Goal: Transaction & Acquisition: Purchase product/service

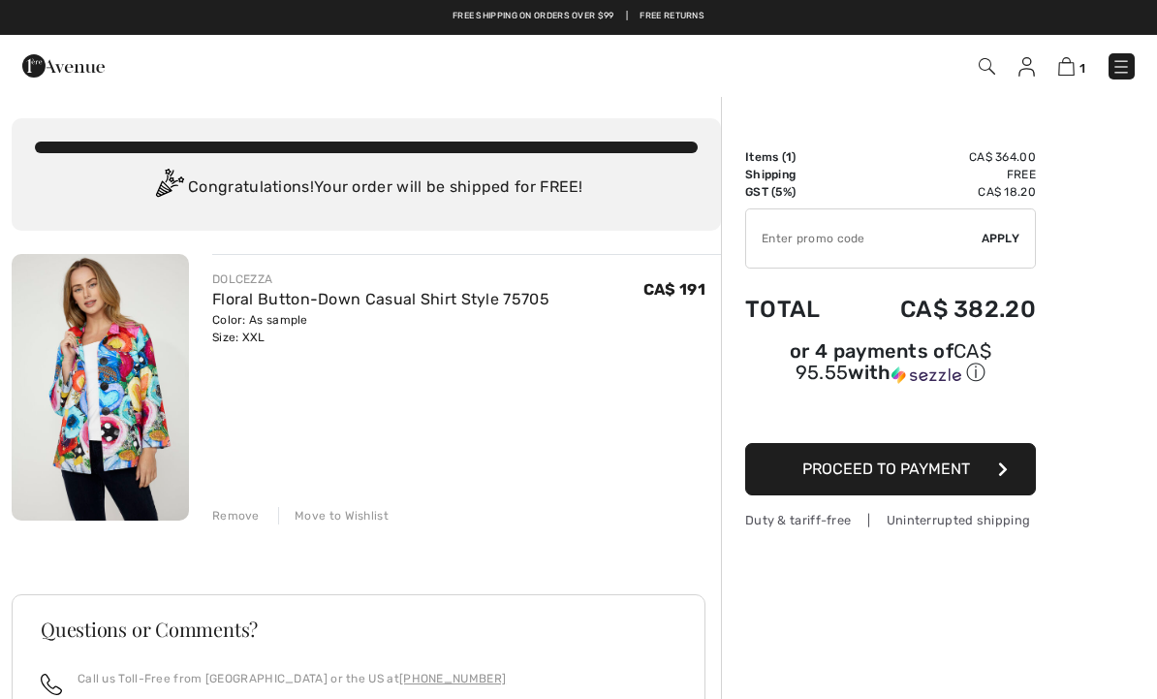
click at [1028, 75] on img at bounding box center [1026, 66] width 16 height 19
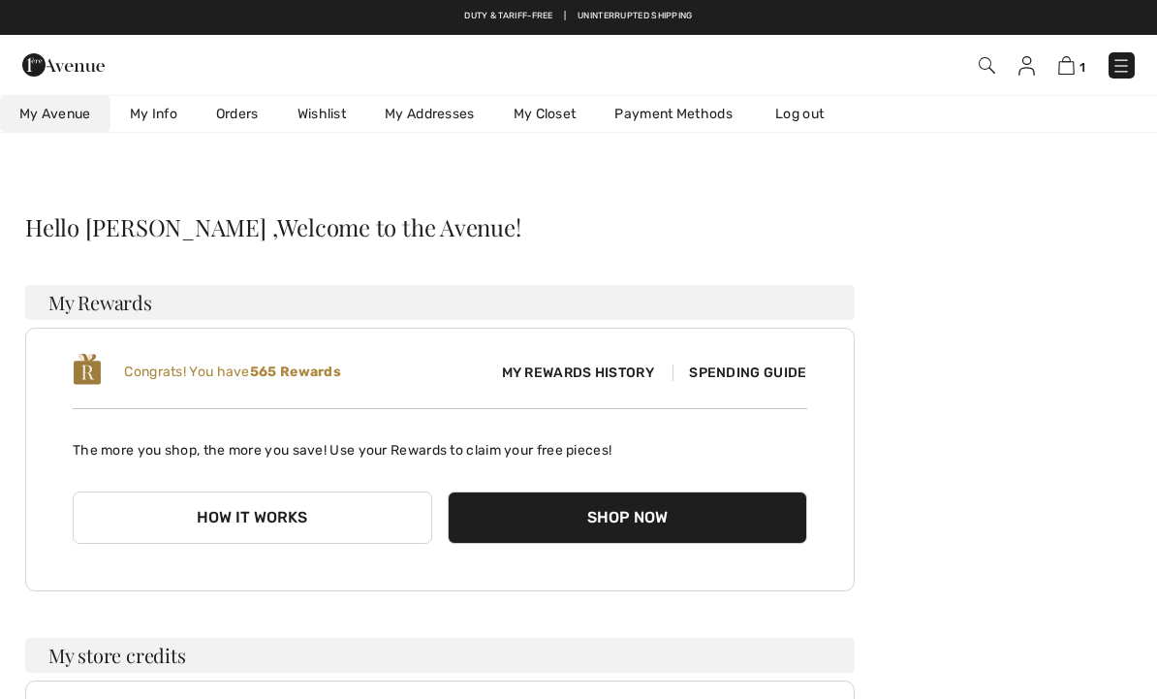
checkbox input "true"
click at [1035, 64] on img at bounding box center [1026, 65] width 16 height 19
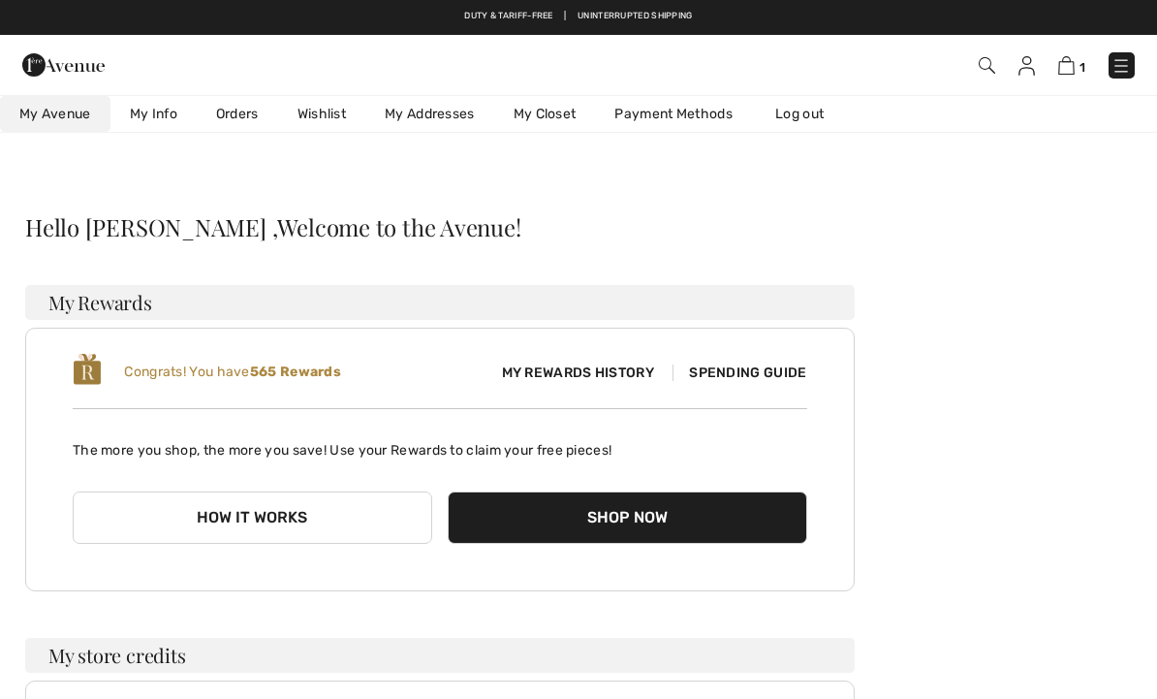
checkbox input "true"
click at [748, 526] on button "Shop Now" at bounding box center [627, 517] width 359 height 52
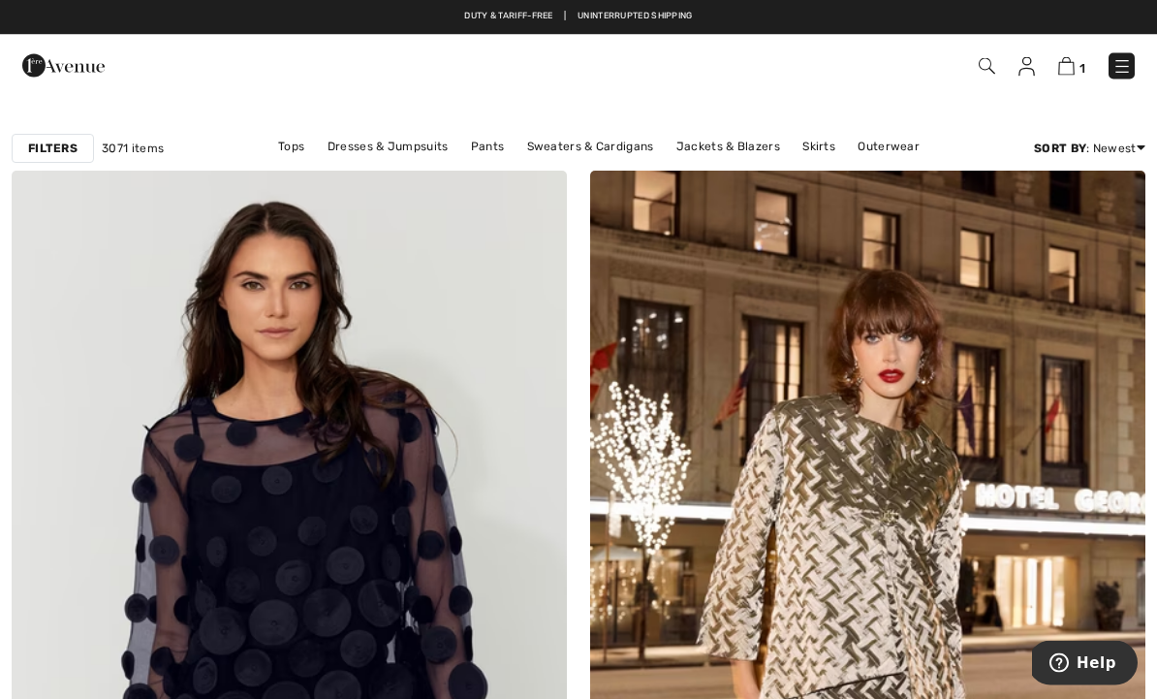
scroll to position [65, 0]
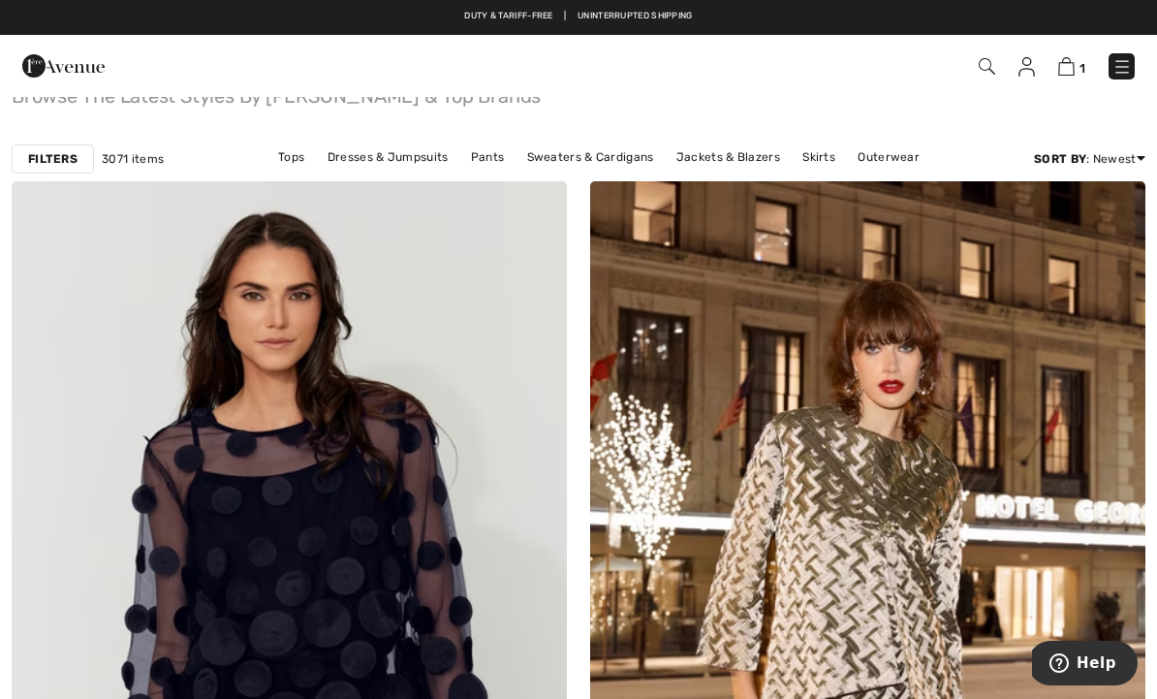
click at [1072, 75] on img at bounding box center [1066, 66] width 16 height 18
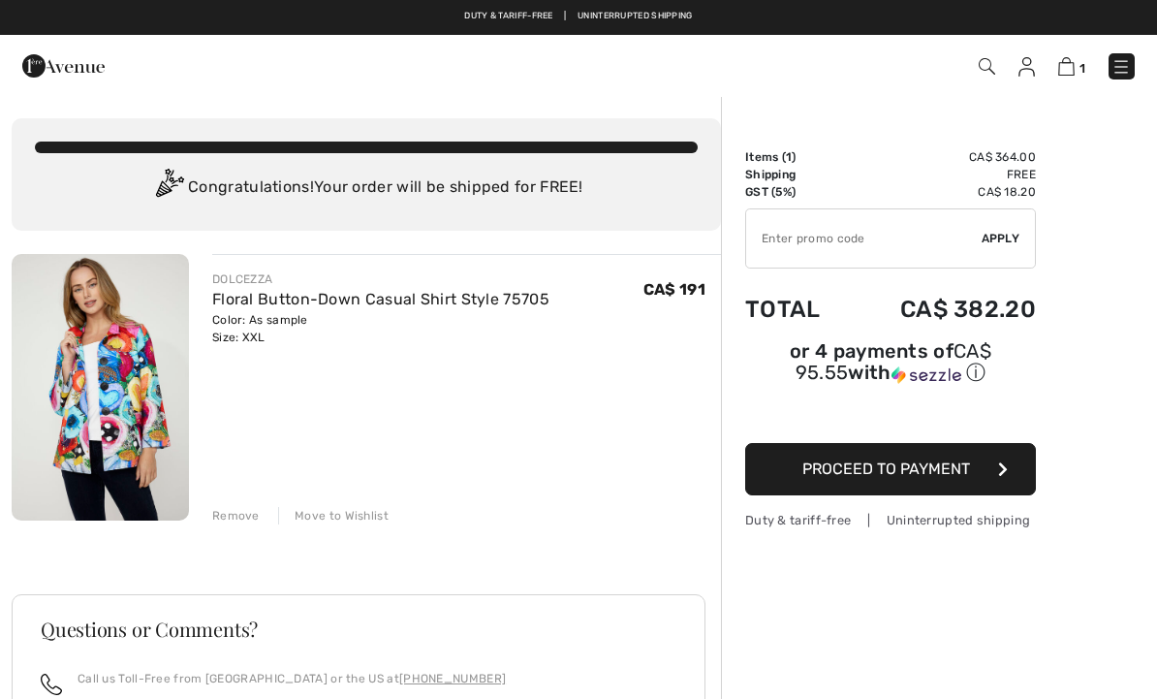
click at [250, 514] on div "Remove" at bounding box center [235, 515] width 47 height 17
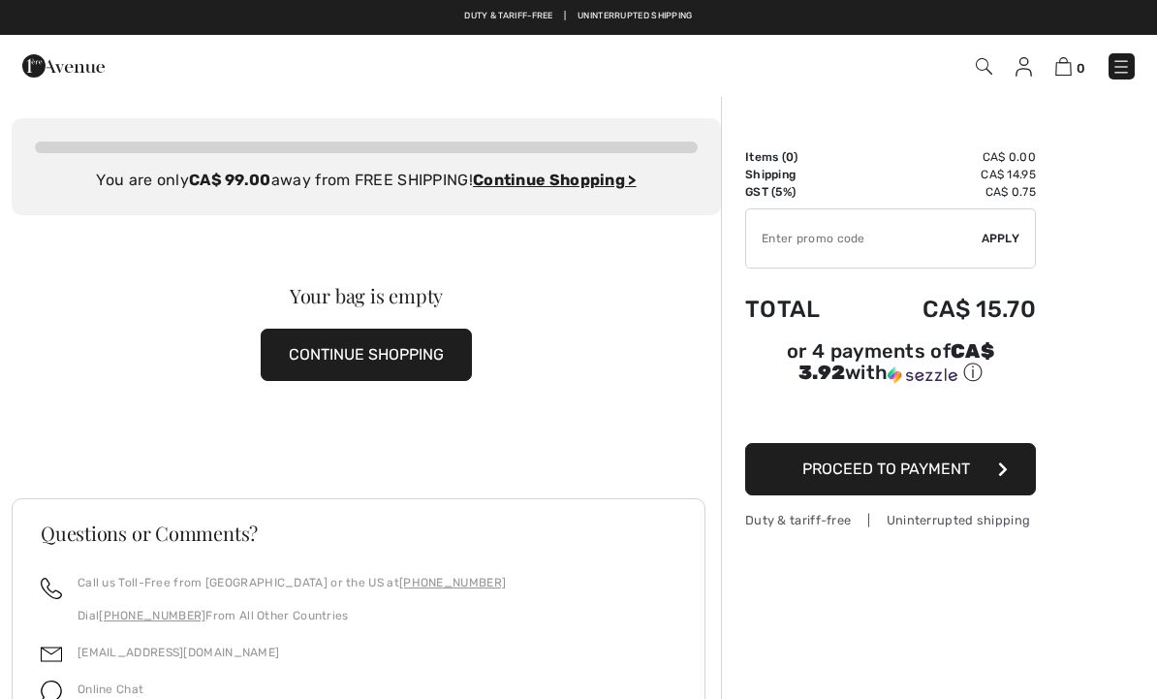
click at [1126, 69] on img at bounding box center [1120, 66] width 19 height 19
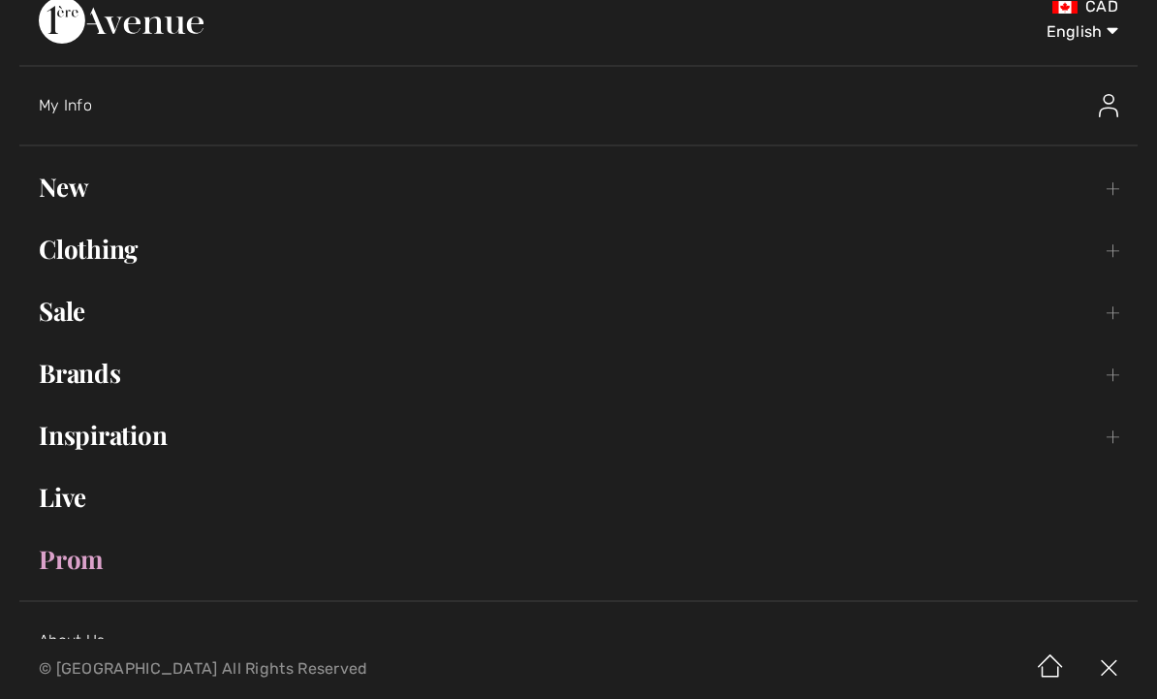
scroll to position [5, 0]
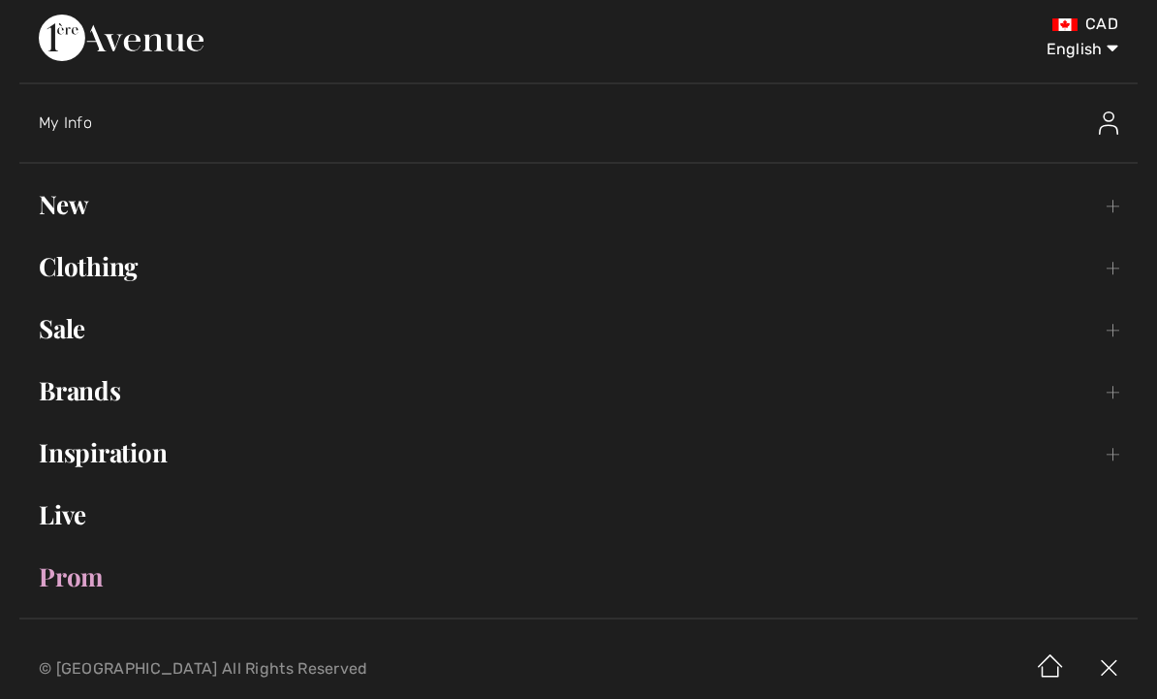
click at [78, 333] on link "Sale Toggle submenu" at bounding box center [578, 328] width 1118 height 43
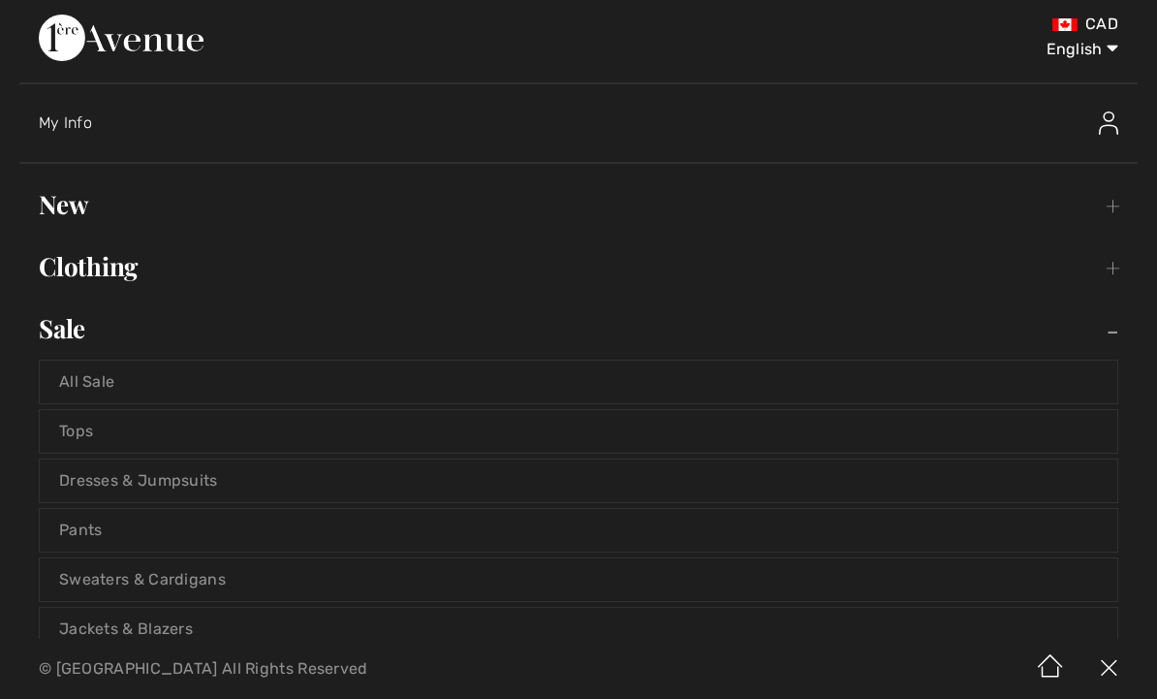
click at [100, 389] on link "All Sale" at bounding box center [578, 381] width 1077 height 43
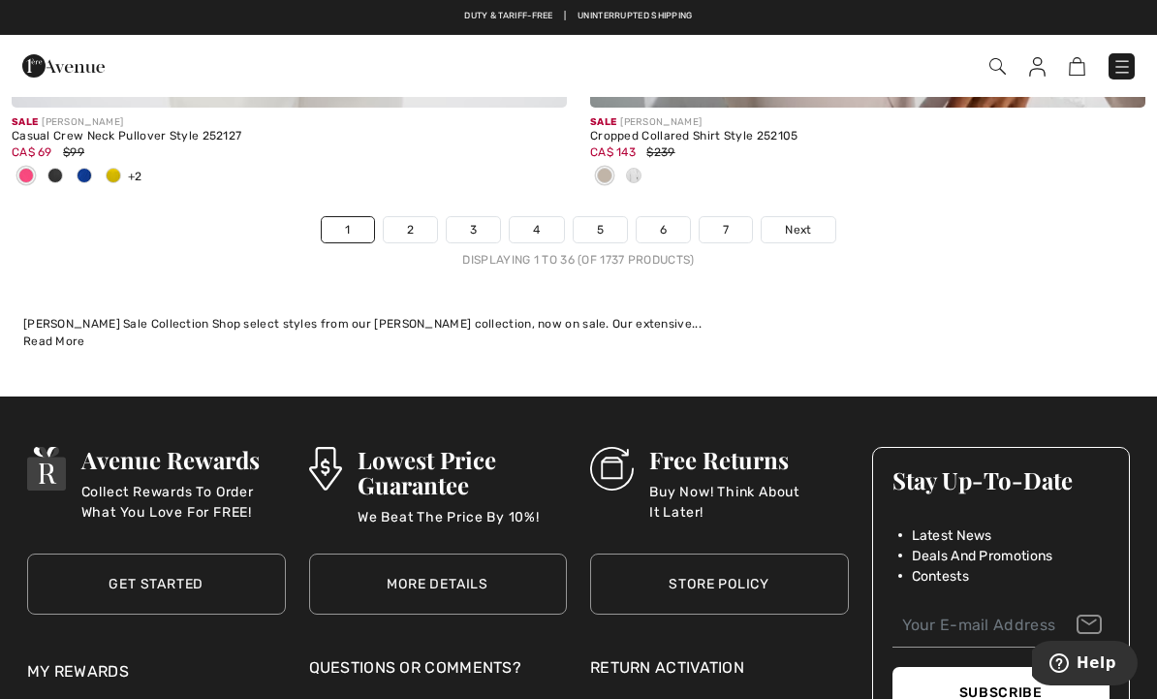
scroll to position [16960, 0]
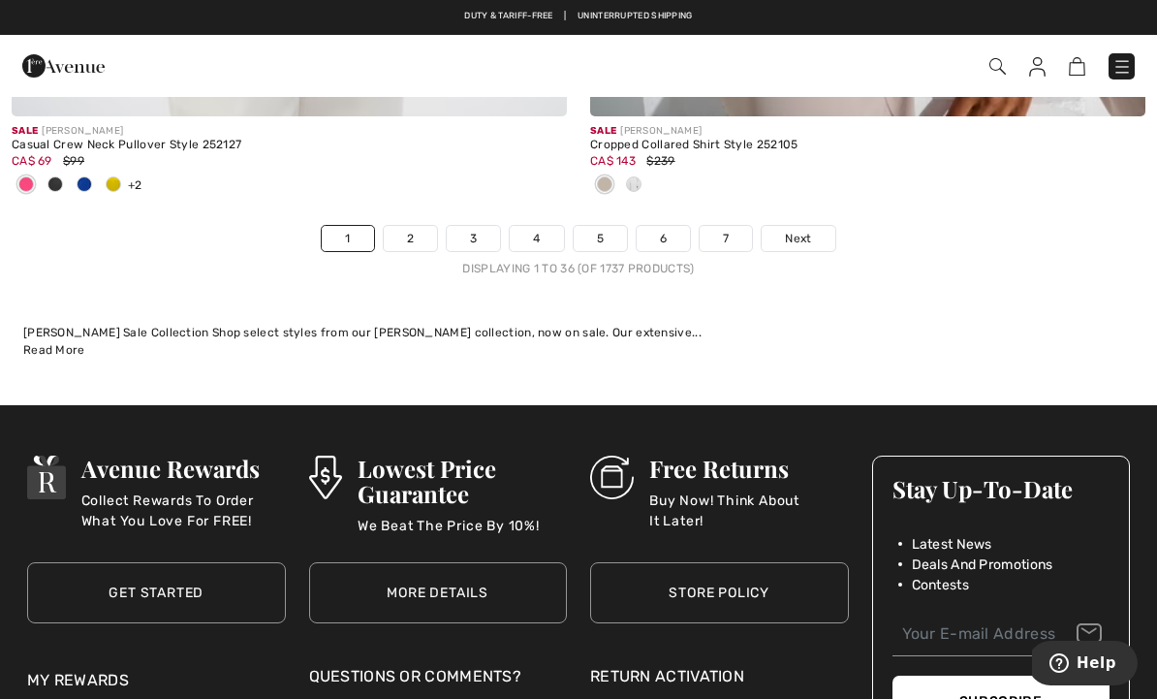
click at [794, 230] on span "Next" at bounding box center [798, 238] width 26 height 17
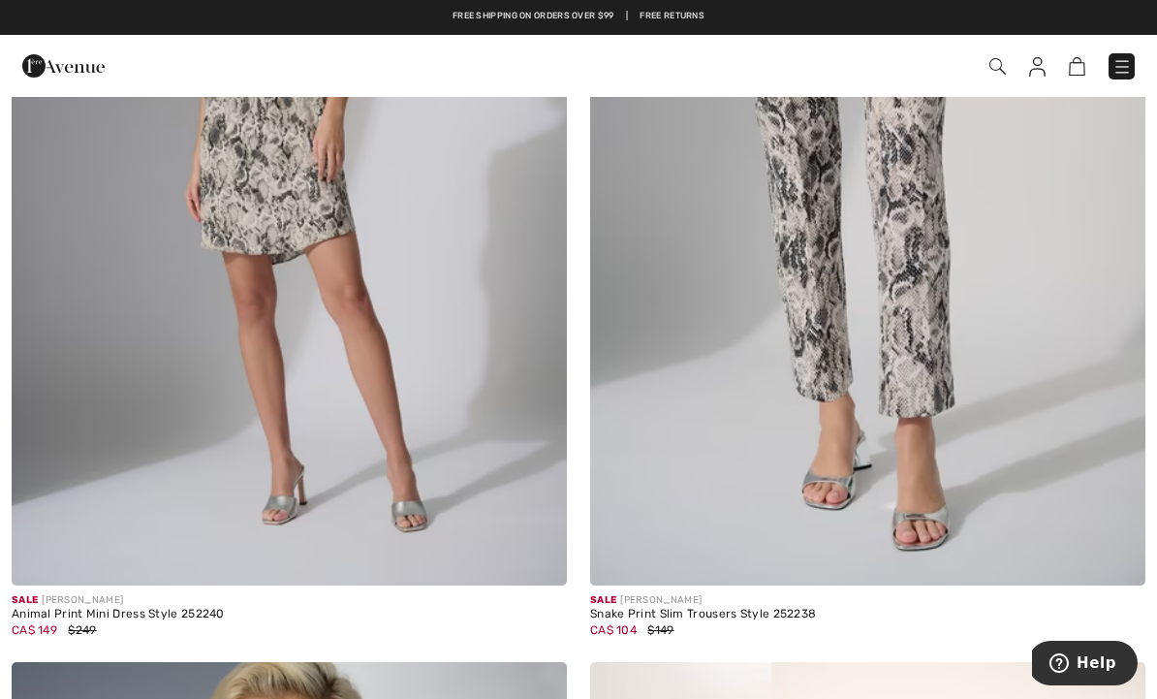
scroll to position [2361, 0]
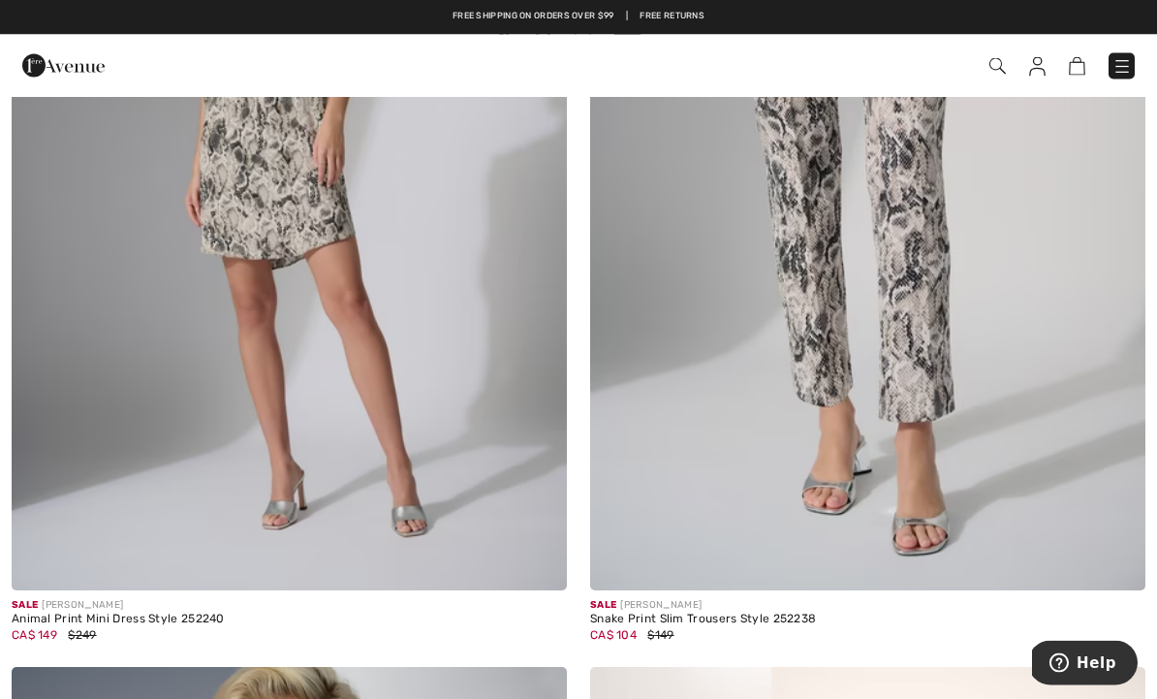
click at [205, 431] on img at bounding box center [289, 175] width 555 height 833
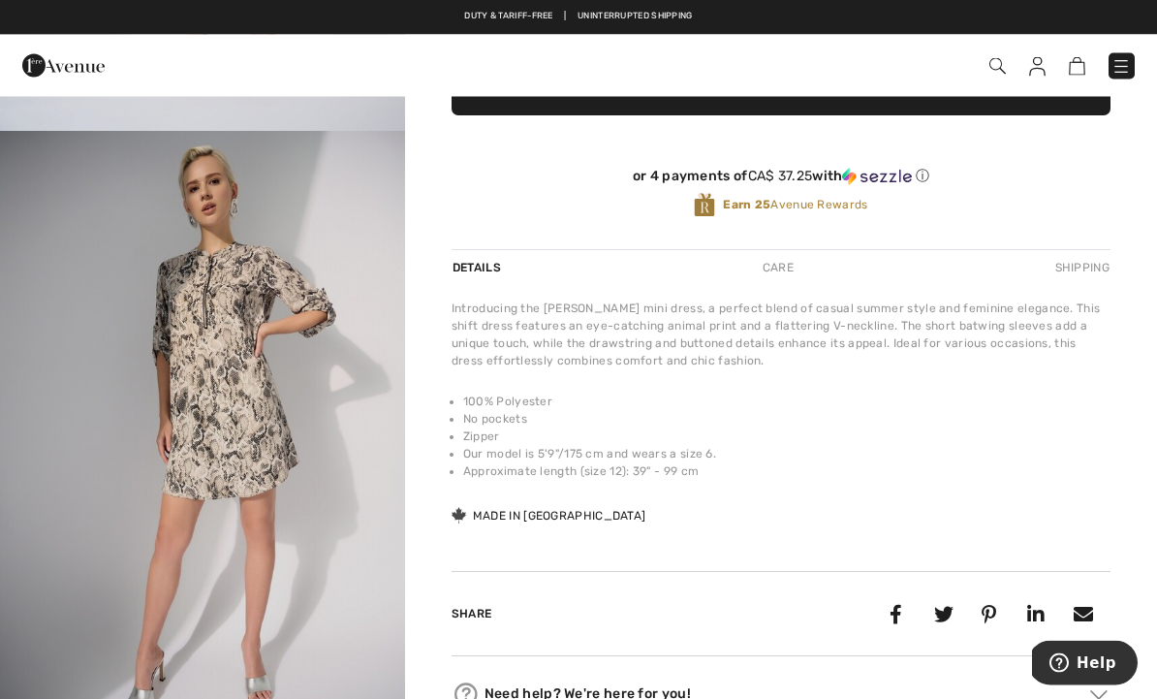
scroll to position [411, 0]
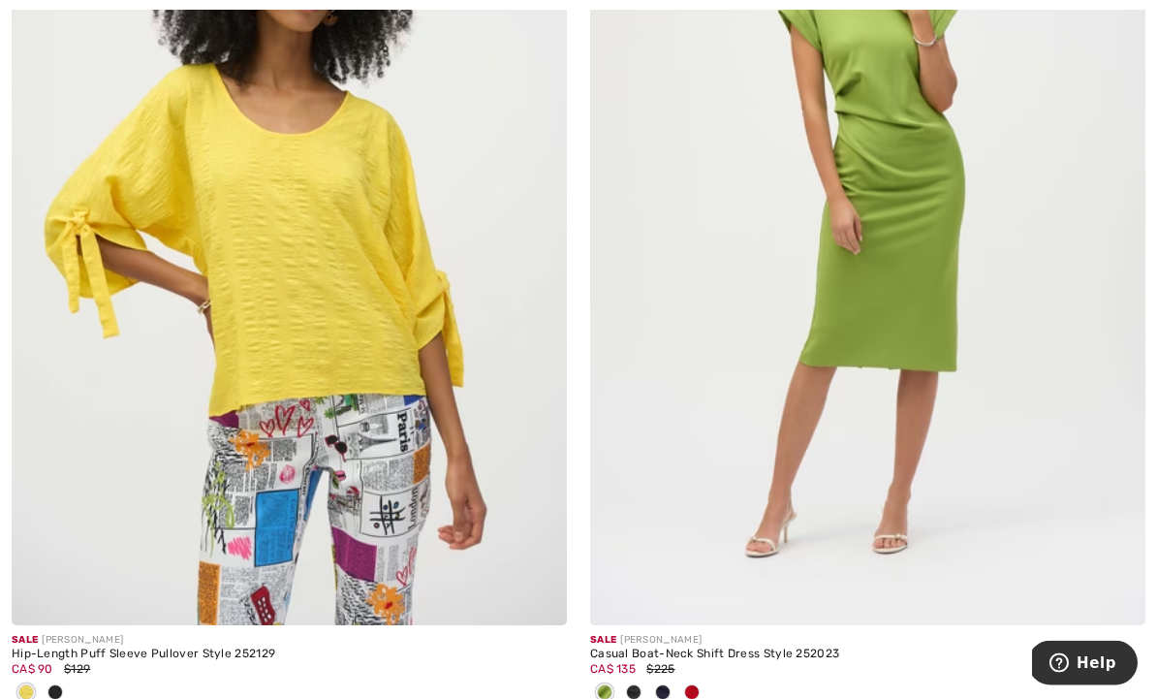
scroll to position [7181, 0]
click at [301, 398] on img at bounding box center [289, 208] width 555 height 833
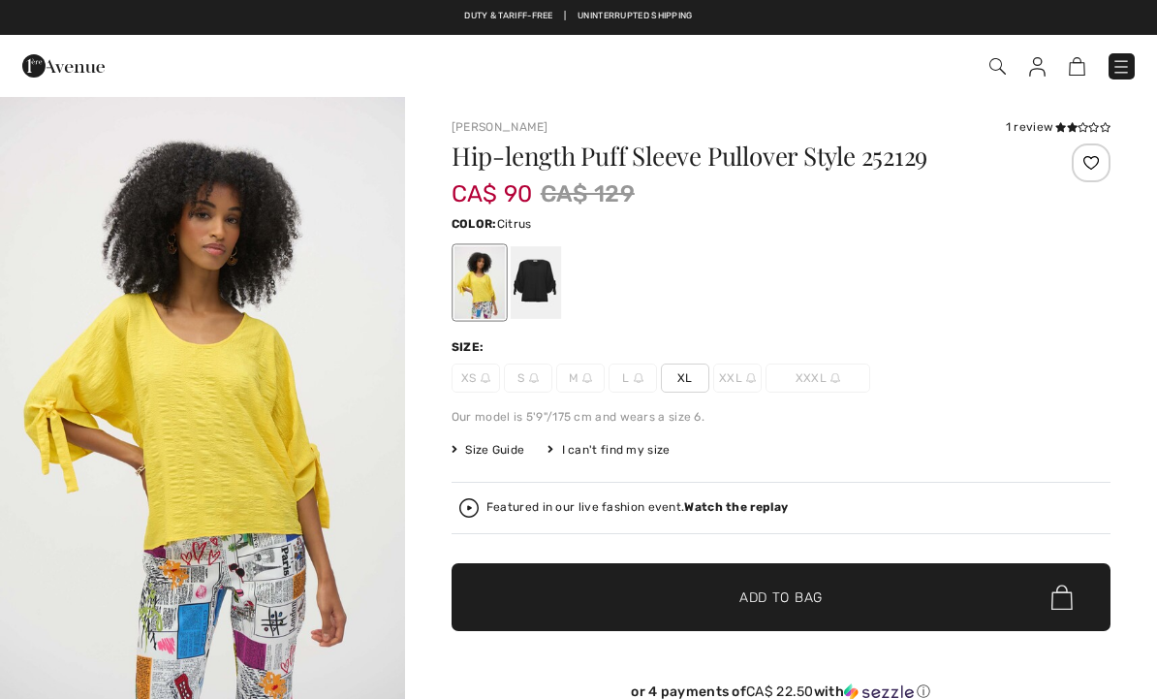
checkbox input "true"
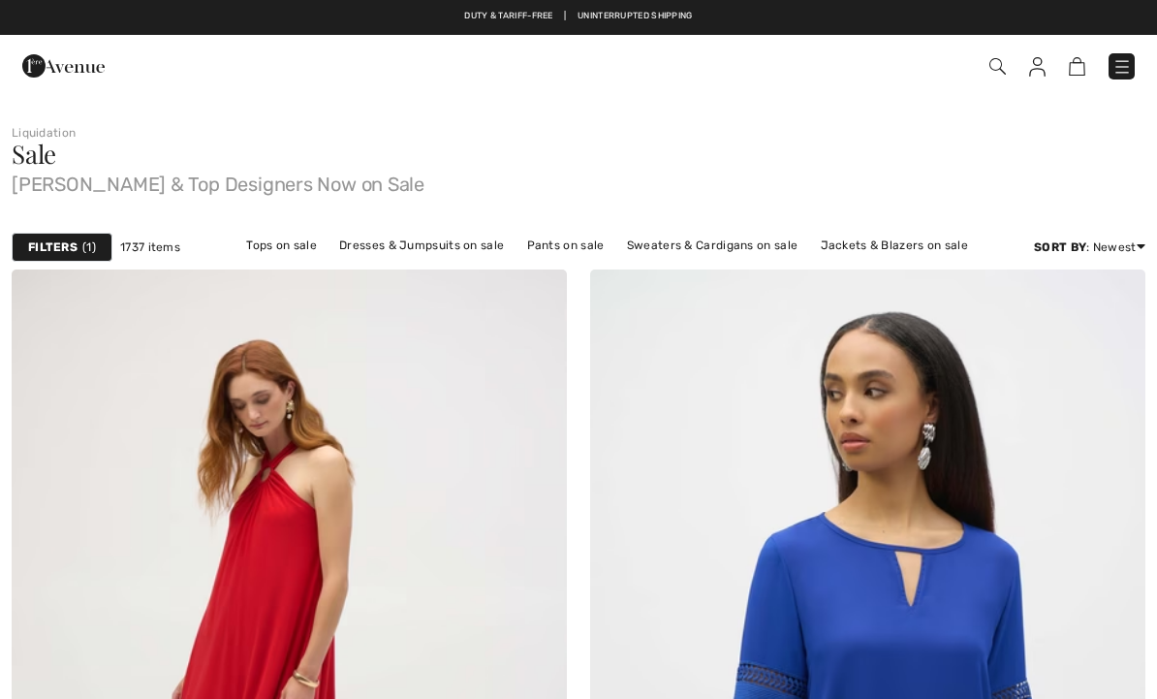
checkbox input "true"
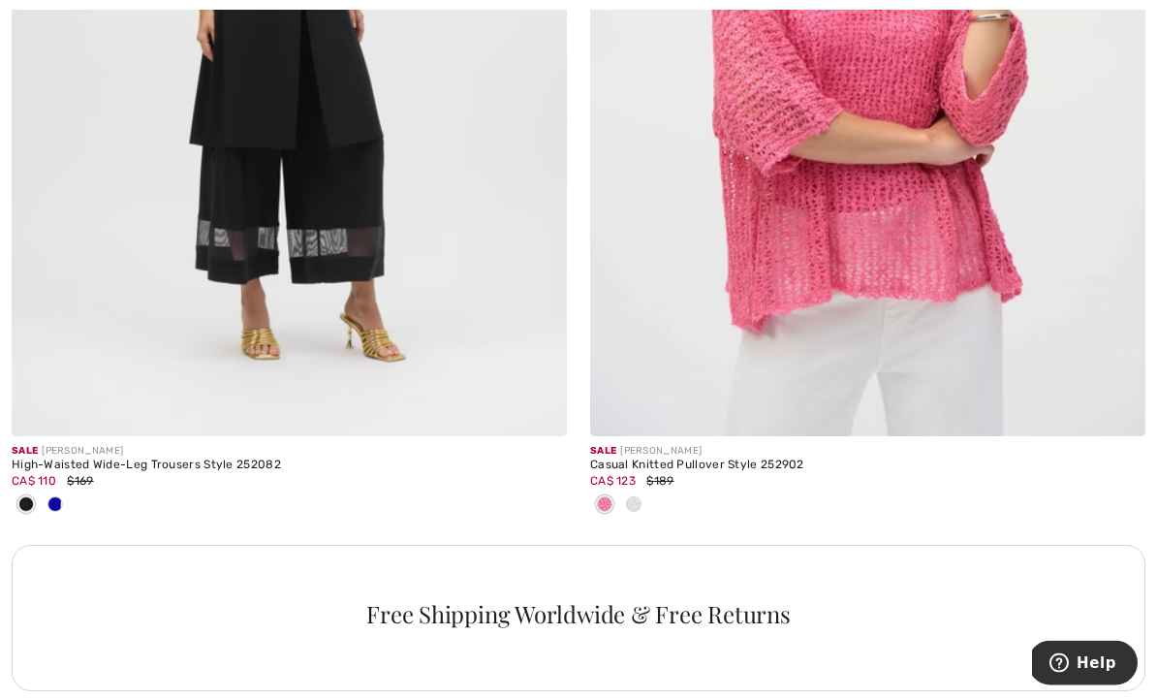
scroll to position [11101, 0]
click at [910, 289] on img at bounding box center [867, 19] width 555 height 833
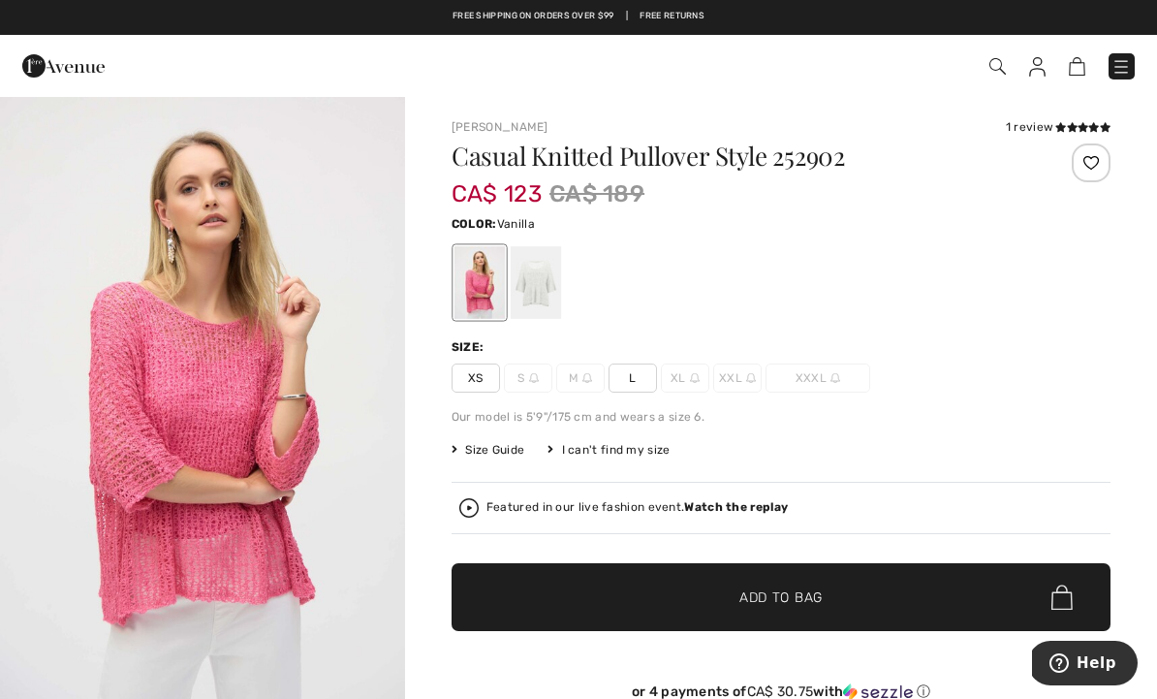
click at [519, 271] on div at bounding box center [536, 282] width 50 height 73
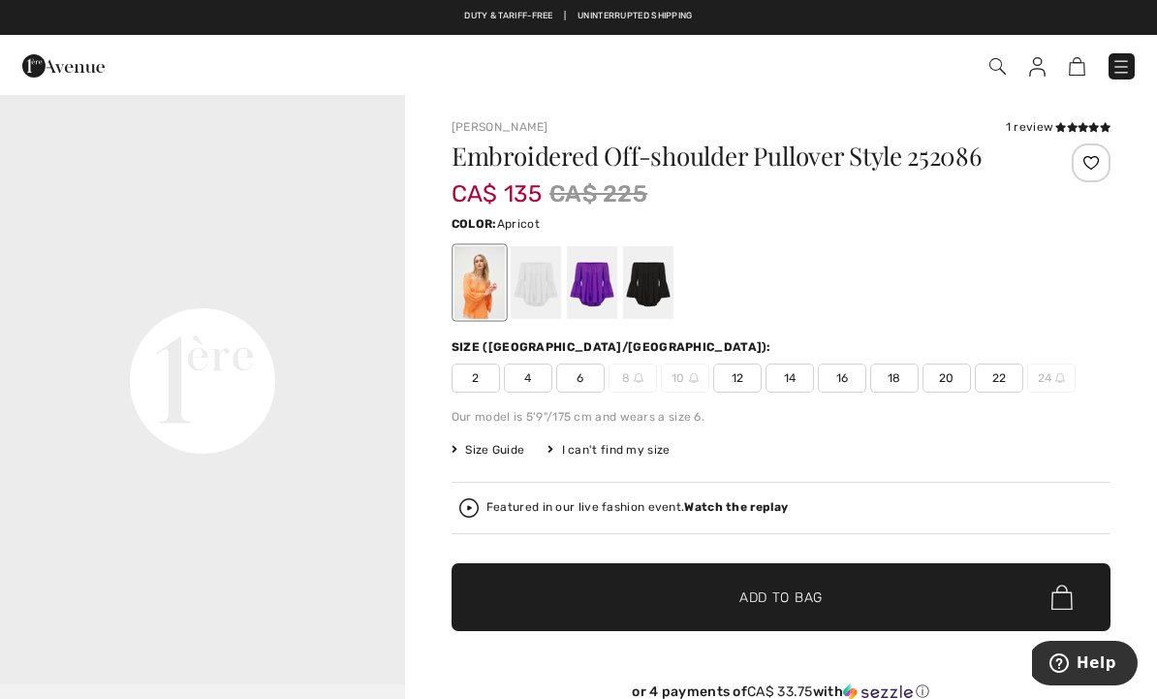
scroll to position [1351, 0]
click at [591, 284] on div at bounding box center [592, 282] width 50 height 73
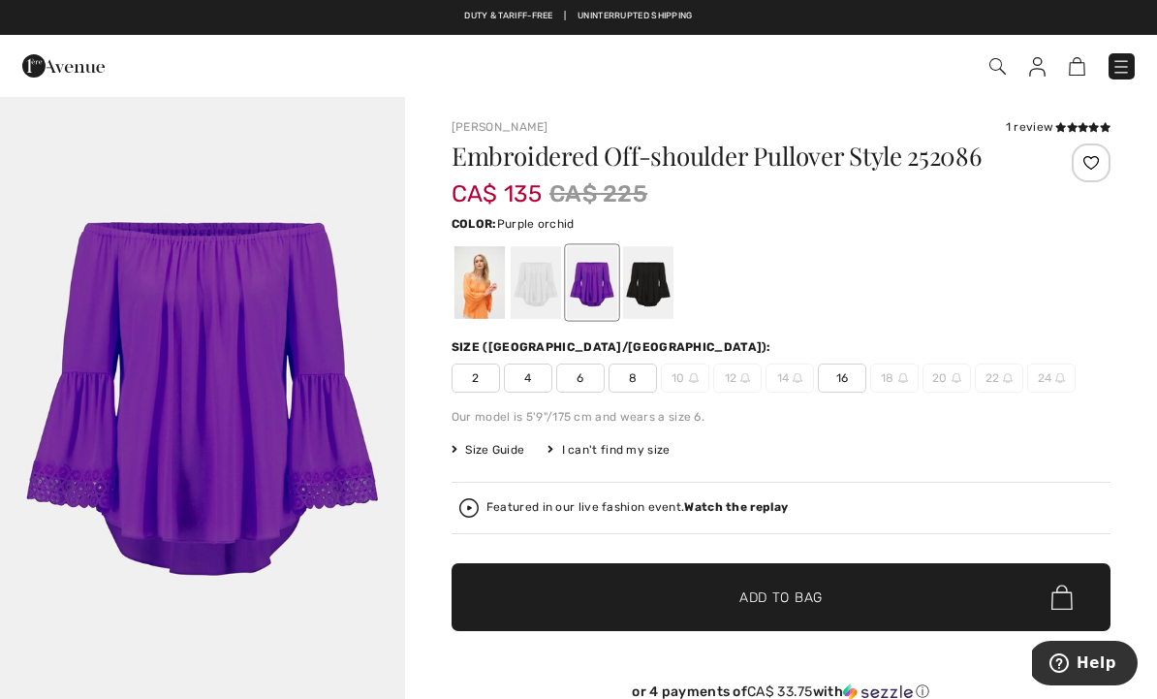
click at [647, 280] on div at bounding box center [648, 282] width 50 height 73
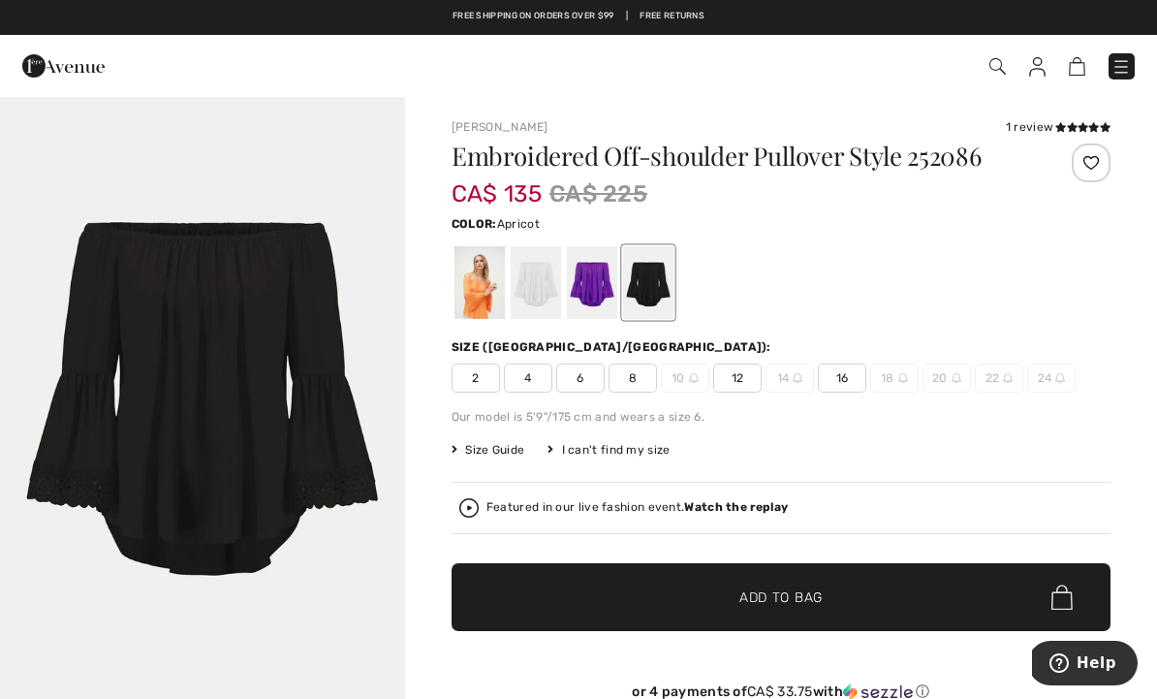
click at [472, 282] on div at bounding box center [479, 282] width 50 height 73
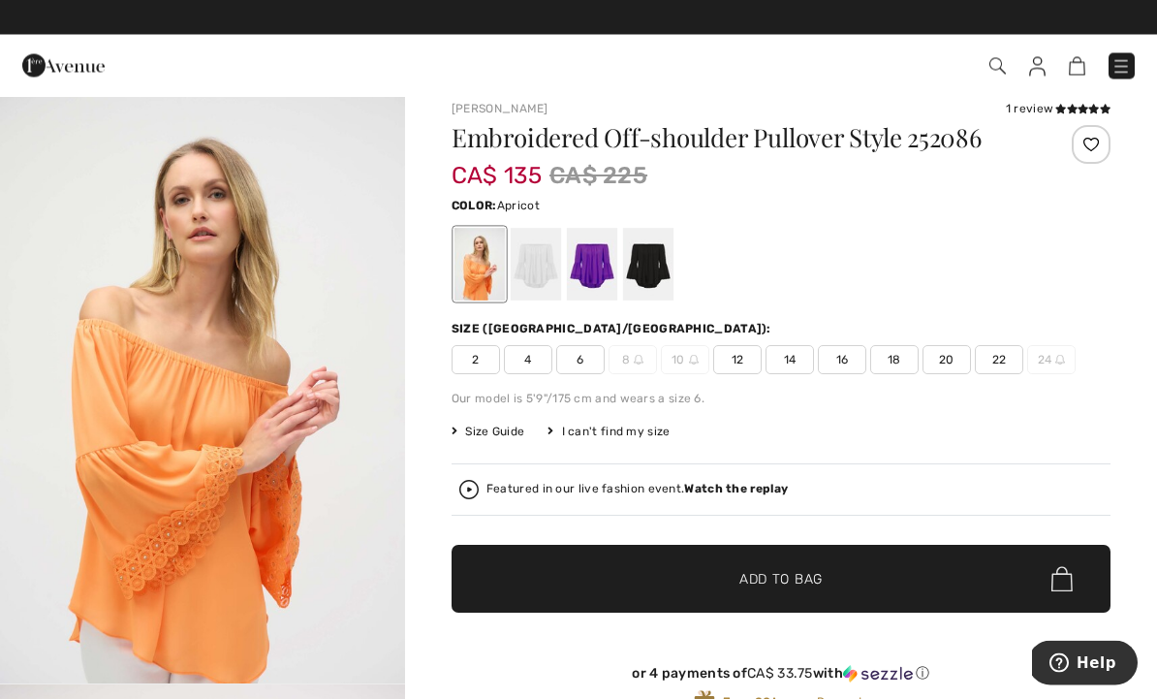
scroll to position [8, 0]
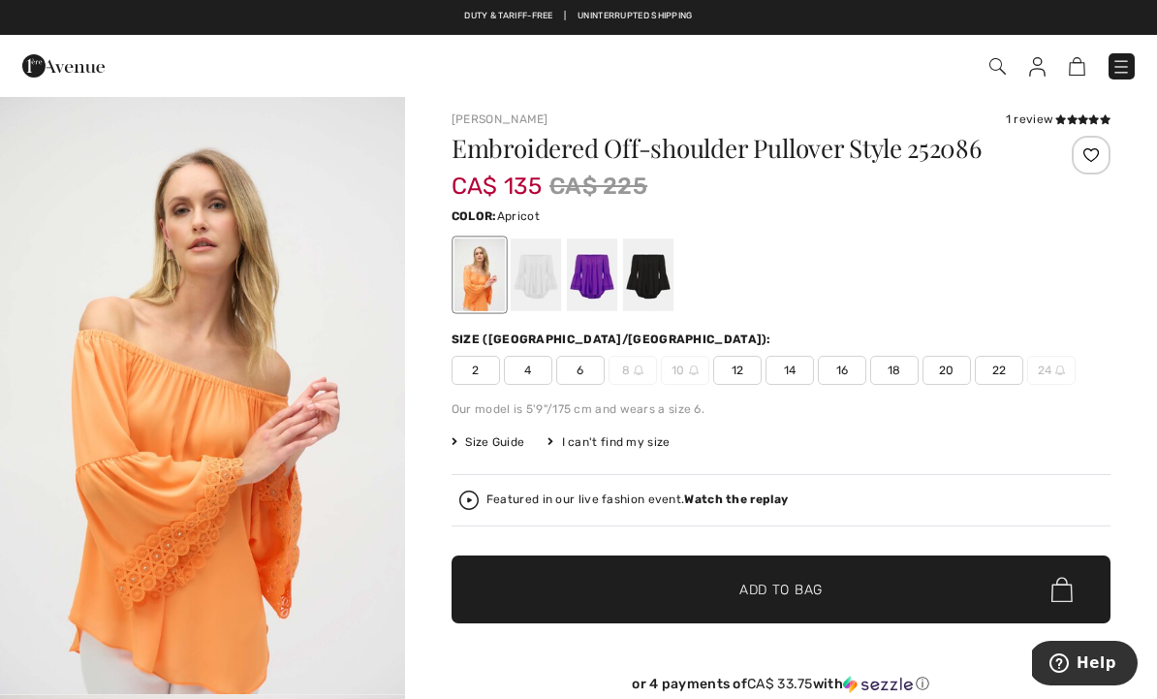
click at [1009, 370] on span "22" at bounding box center [999, 370] width 48 height 29
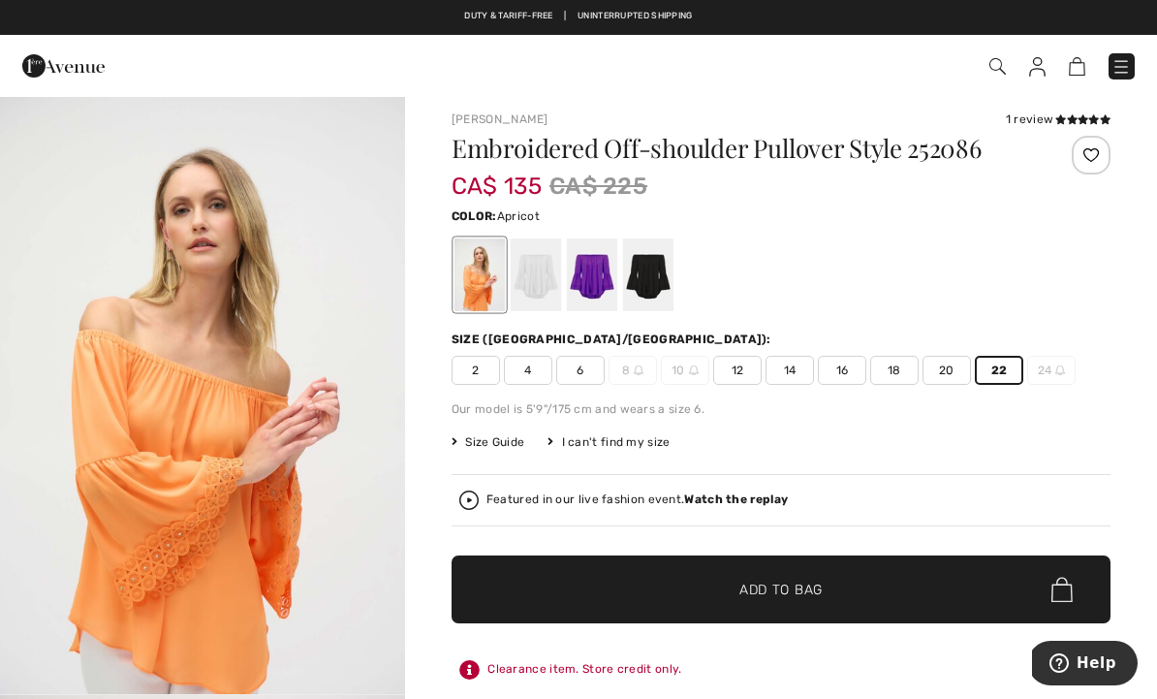
click at [889, 589] on span "✔ Added to Bag Add to Bag" at bounding box center [780, 589] width 659 height 68
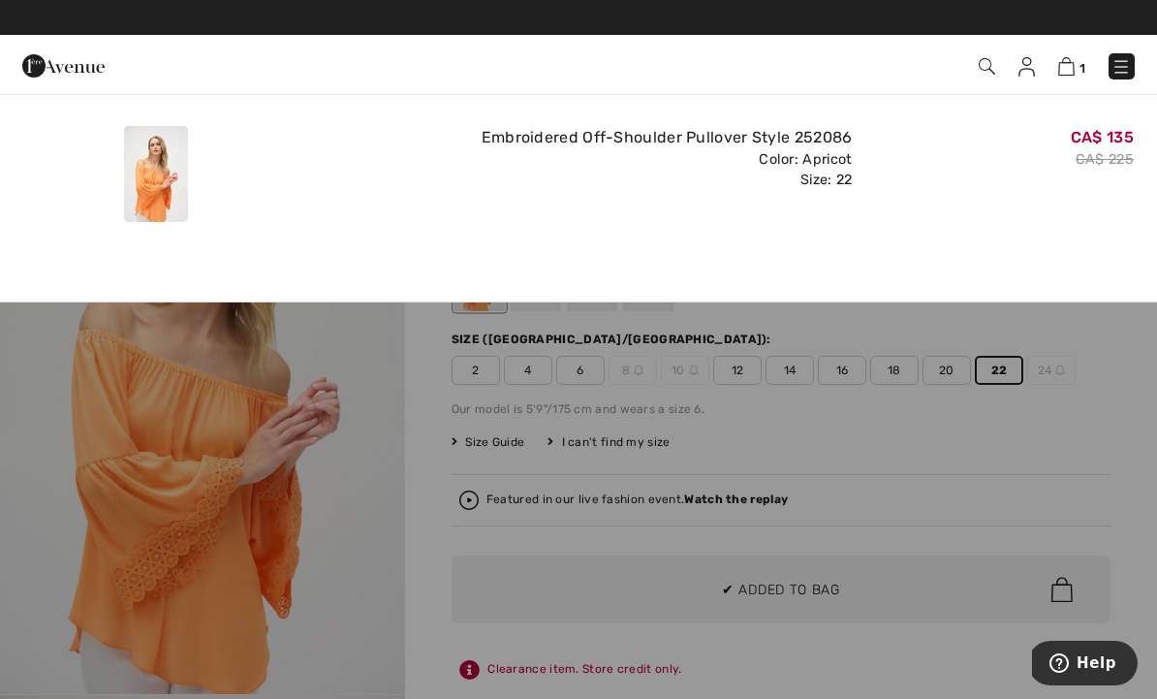
scroll to position [0, 0]
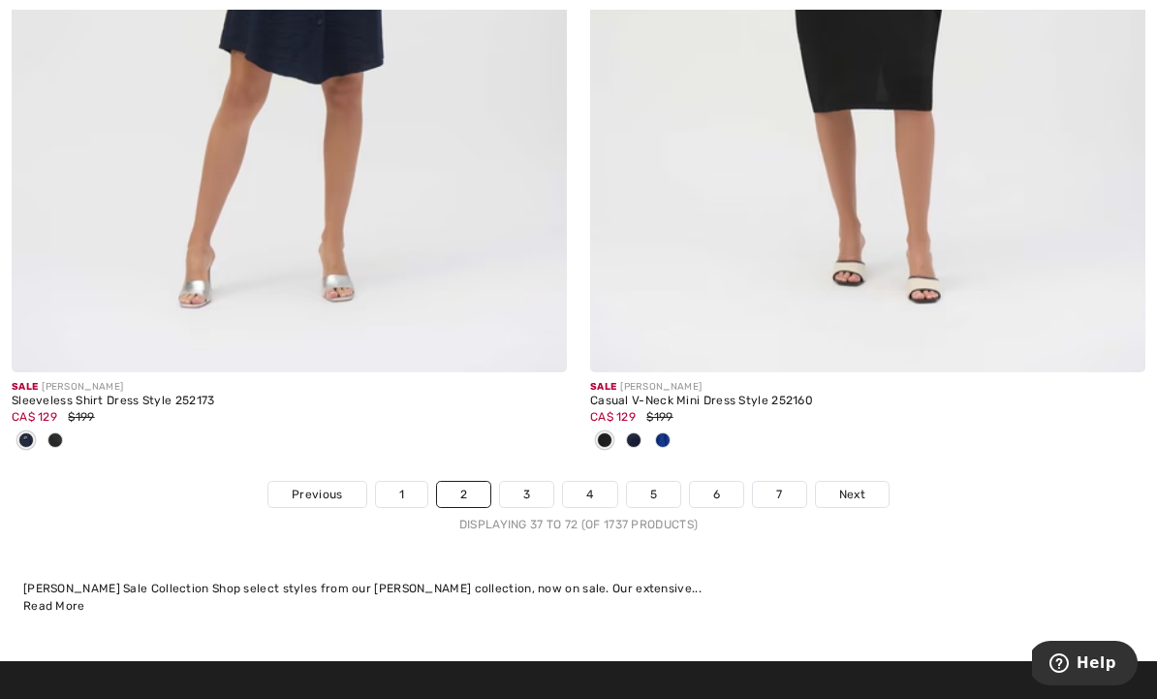
scroll to position [17010, 0]
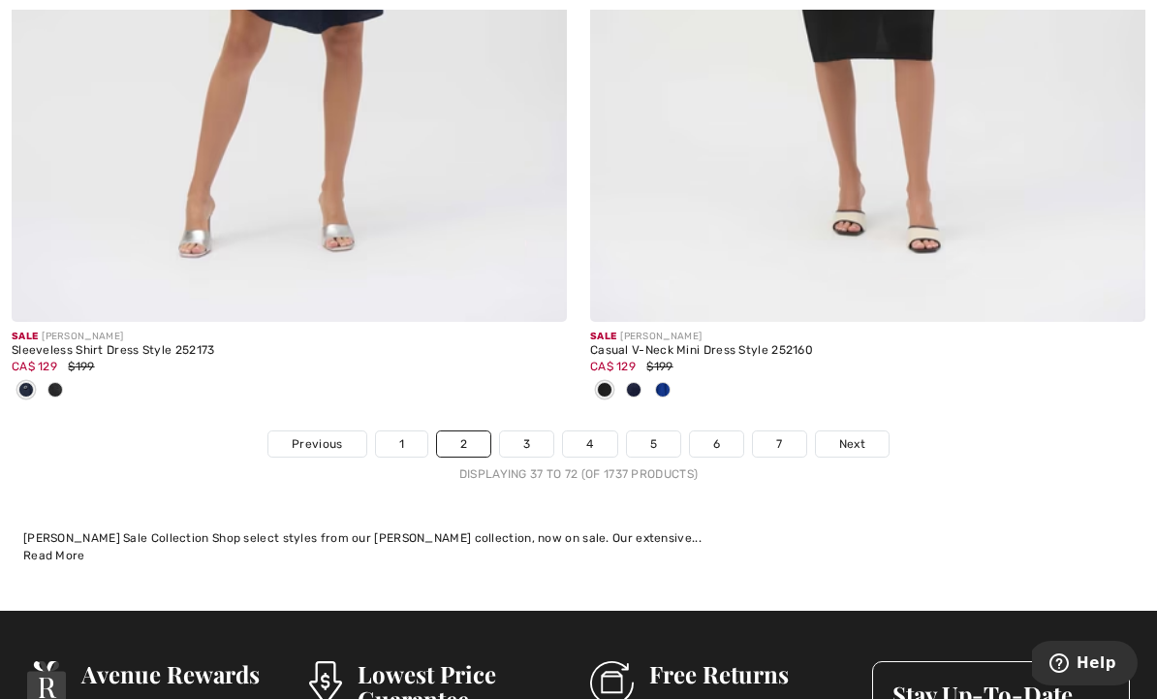
click at [851, 435] on span "Next" at bounding box center [852, 443] width 26 height 17
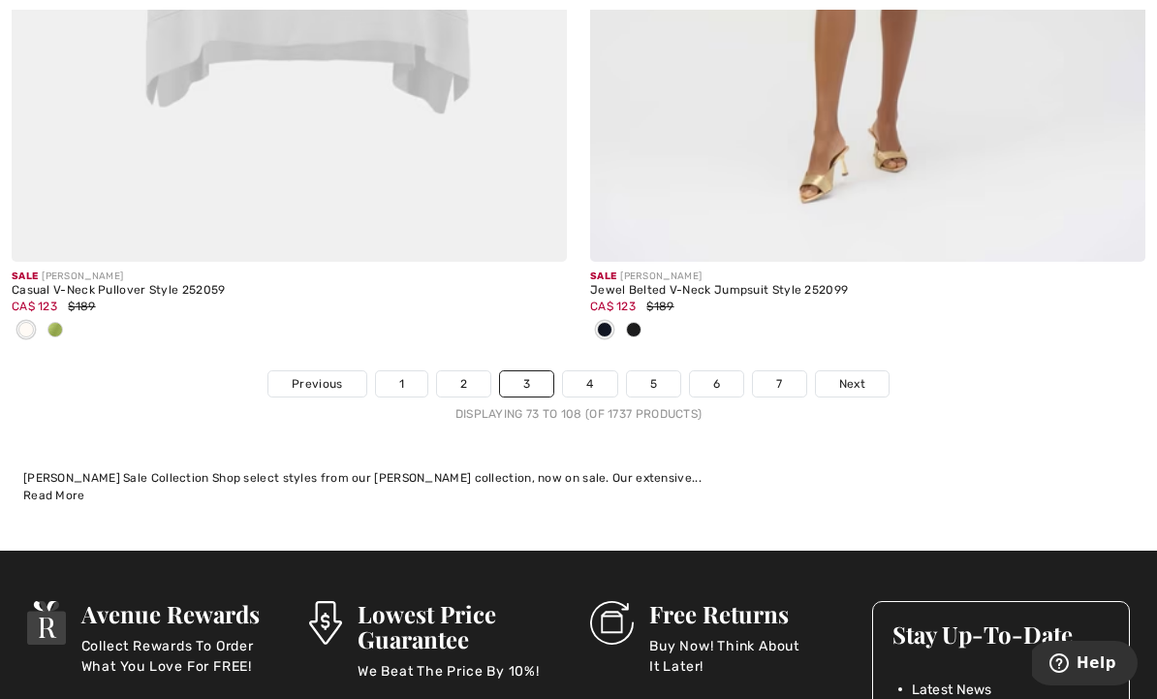
scroll to position [17039, 0]
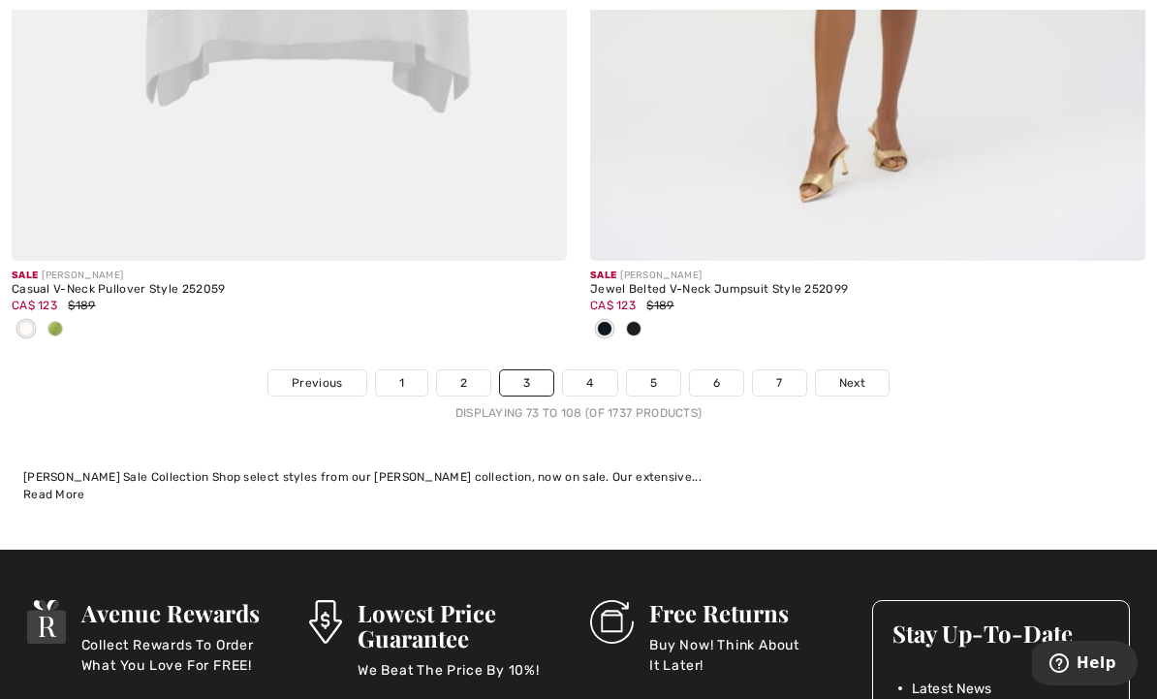
click at [856, 374] on span "Next" at bounding box center [852, 382] width 26 height 17
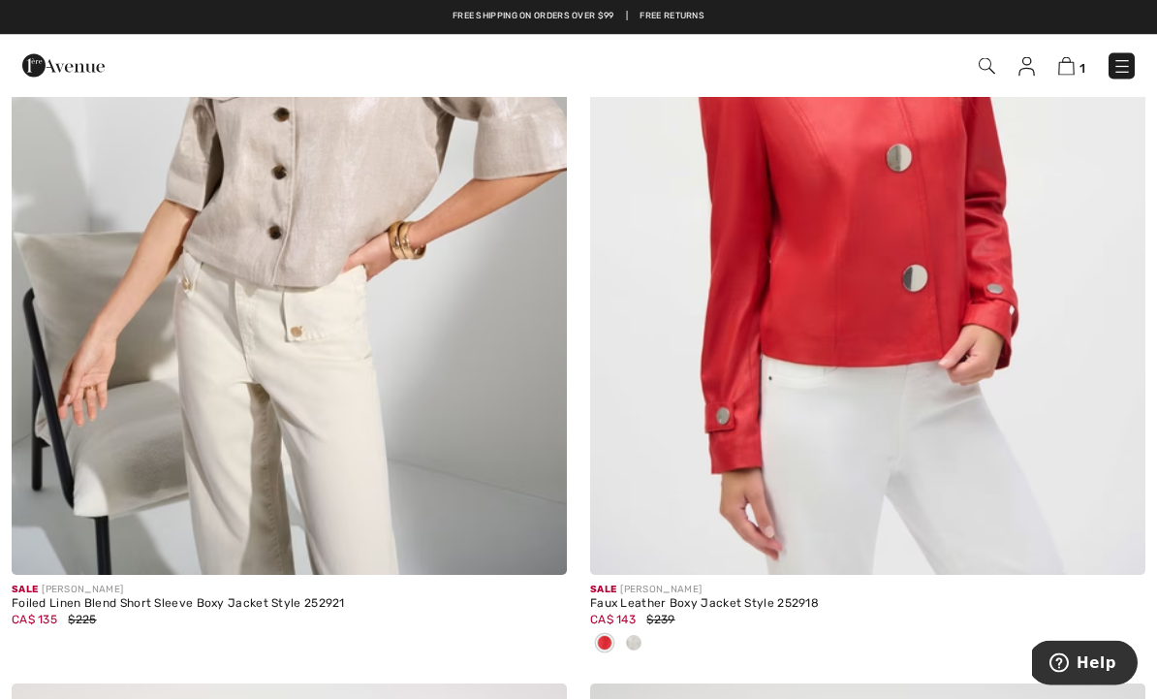
scroll to position [11956, 0]
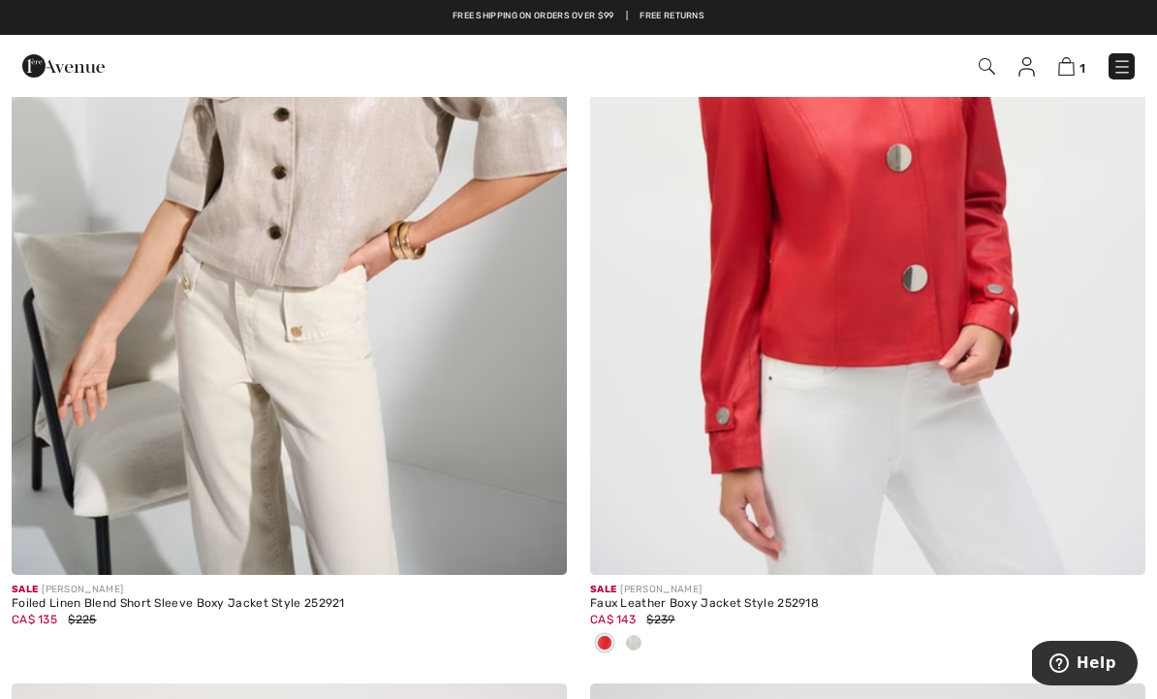
click at [975, 462] on img at bounding box center [867, 158] width 555 height 833
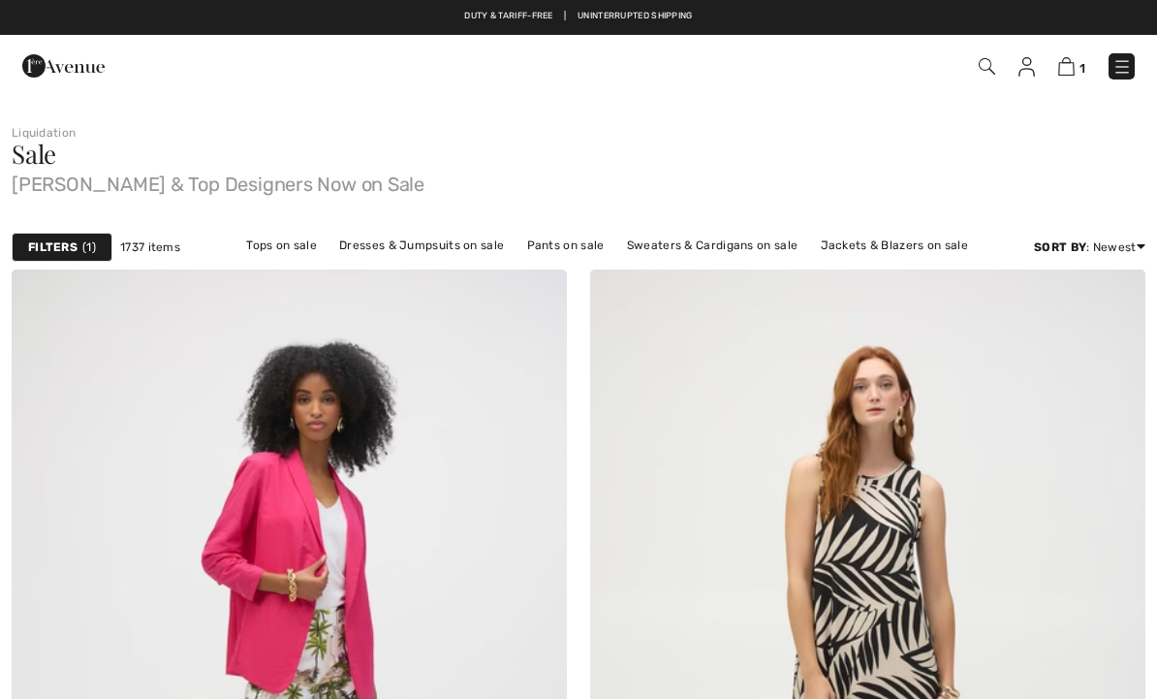
scroll to position [11956, 0]
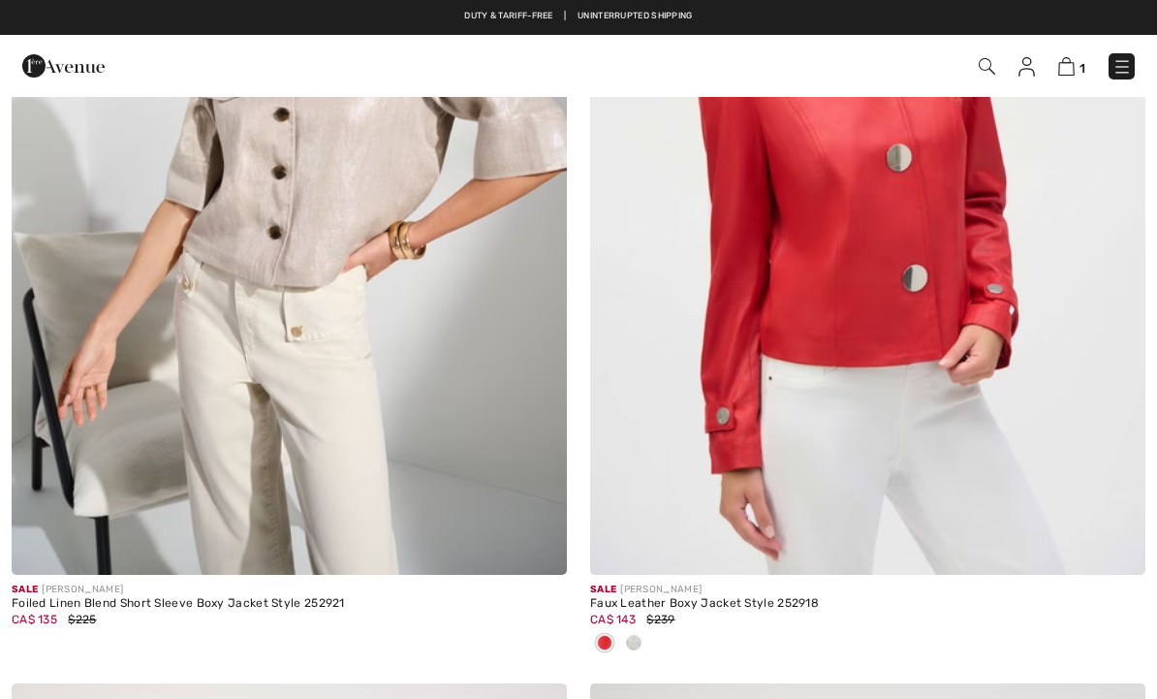
checkbox input "true"
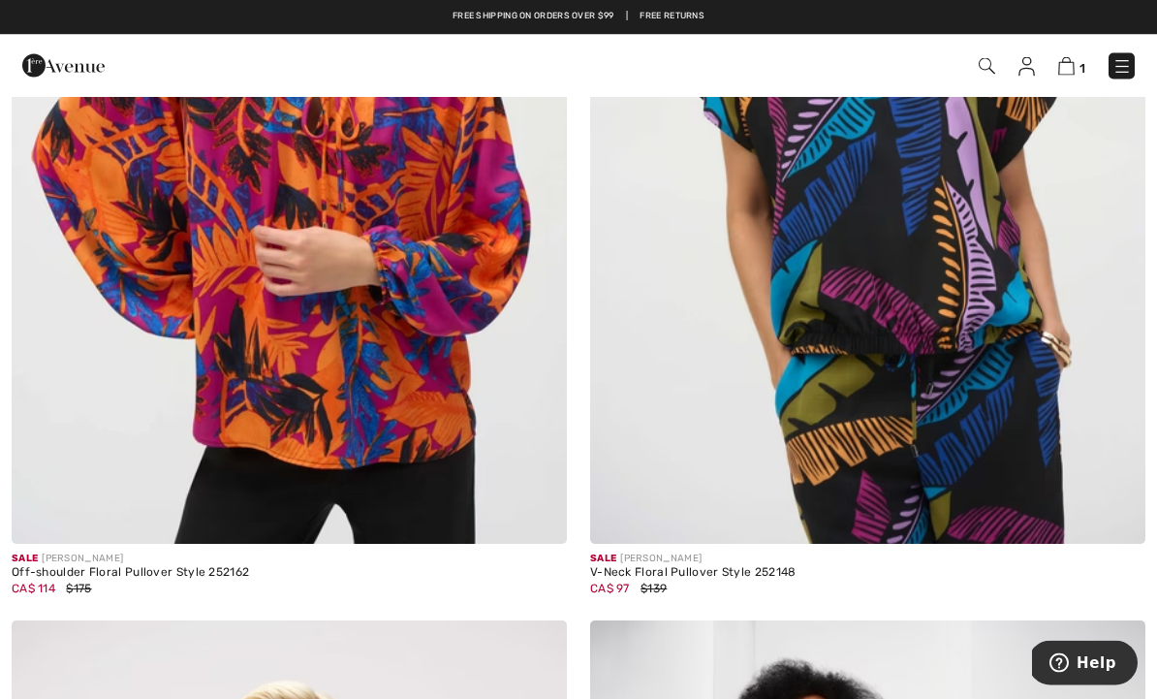
scroll to position [14754, 0]
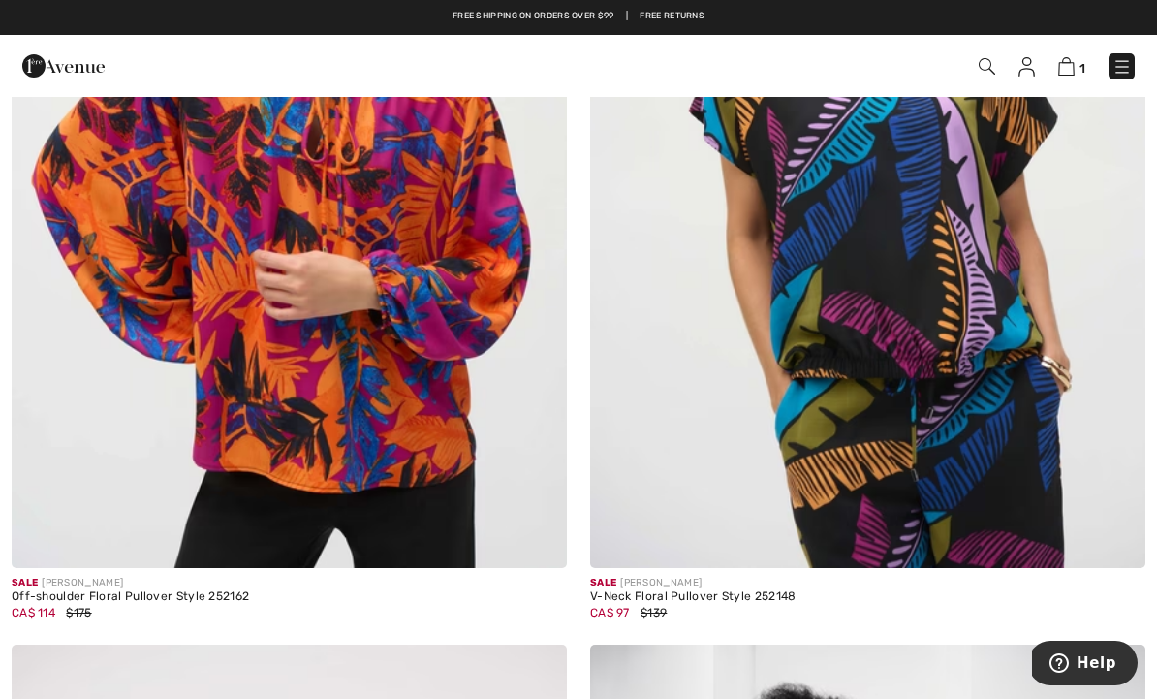
click at [376, 435] on img at bounding box center [289, 152] width 555 height 833
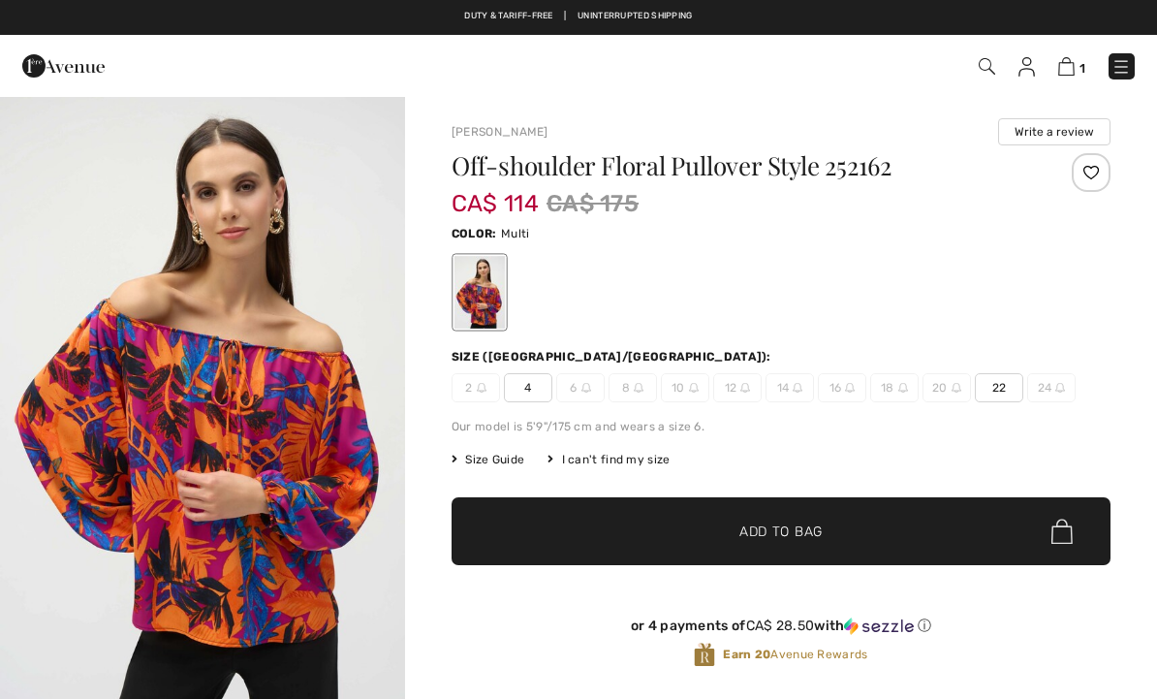
checkbox input "true"
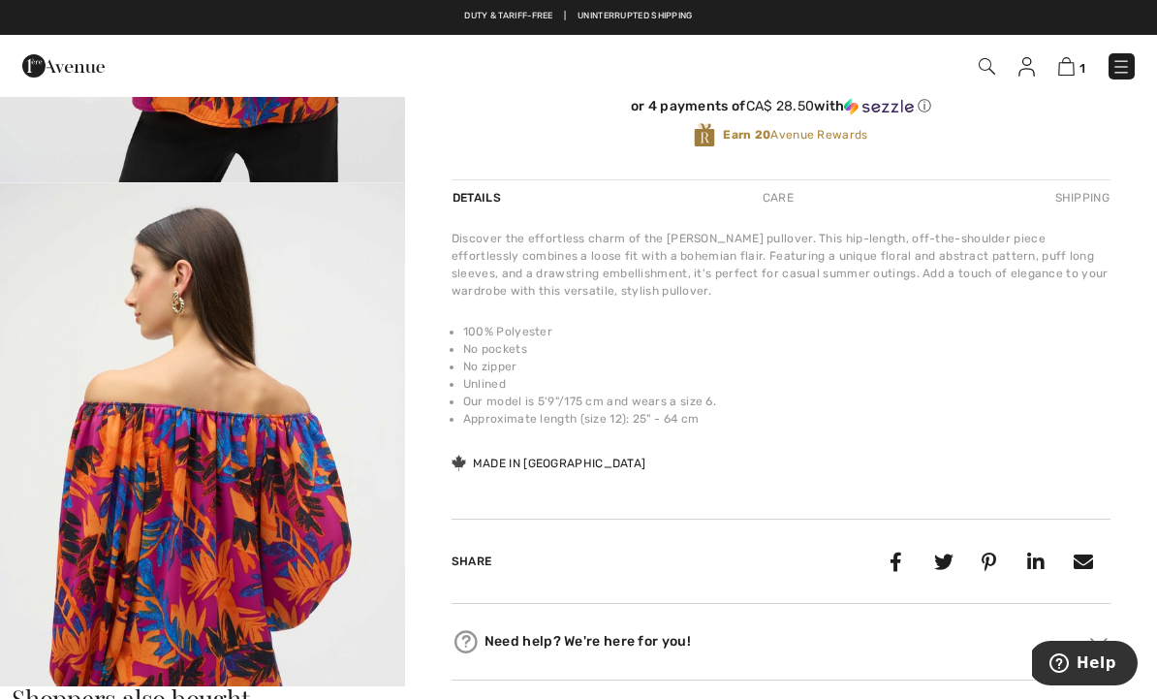
scroll to position [517, 0]
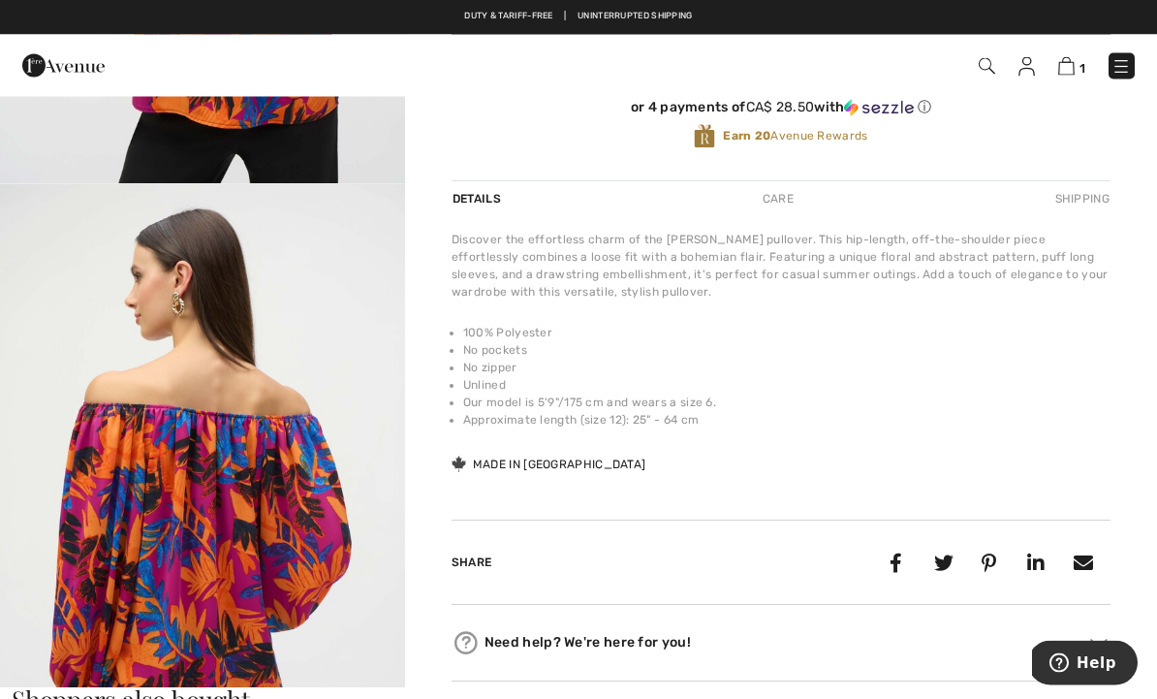
click at [1131, 73] on img at bounding box center [1120, 66] width 19 height 19
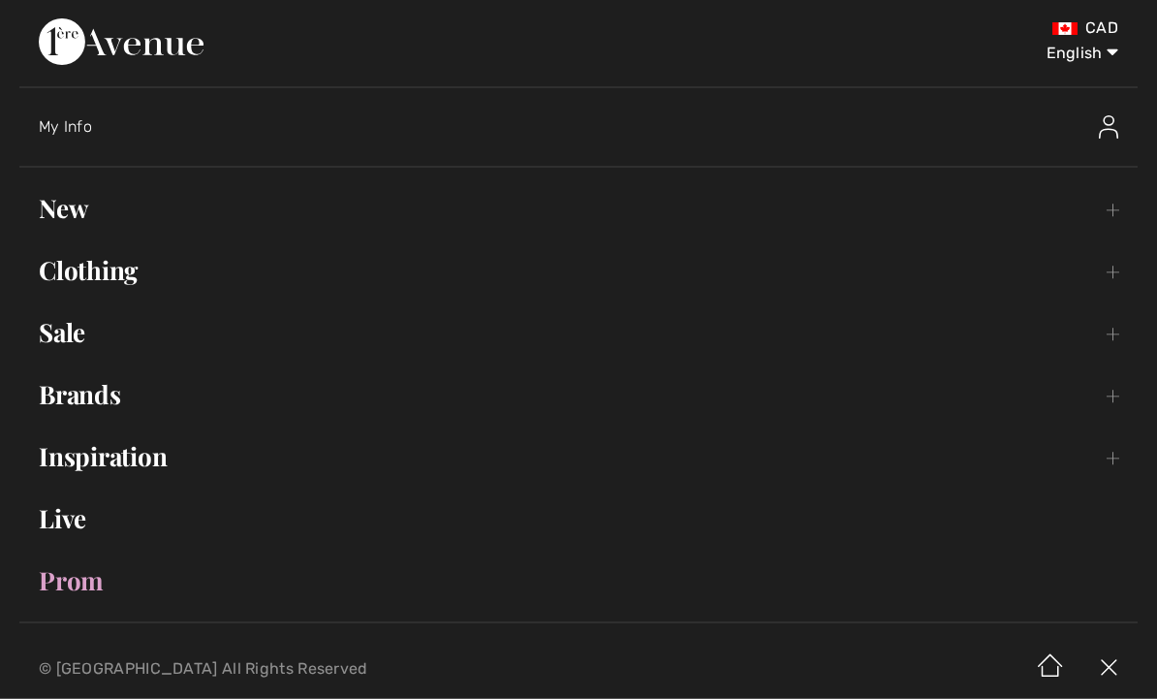
scroll to position [518, 0]
click at [1121, 265] on link "Clothing Toggle submenu" at bounding box center [578, 271] width 1118 height 43
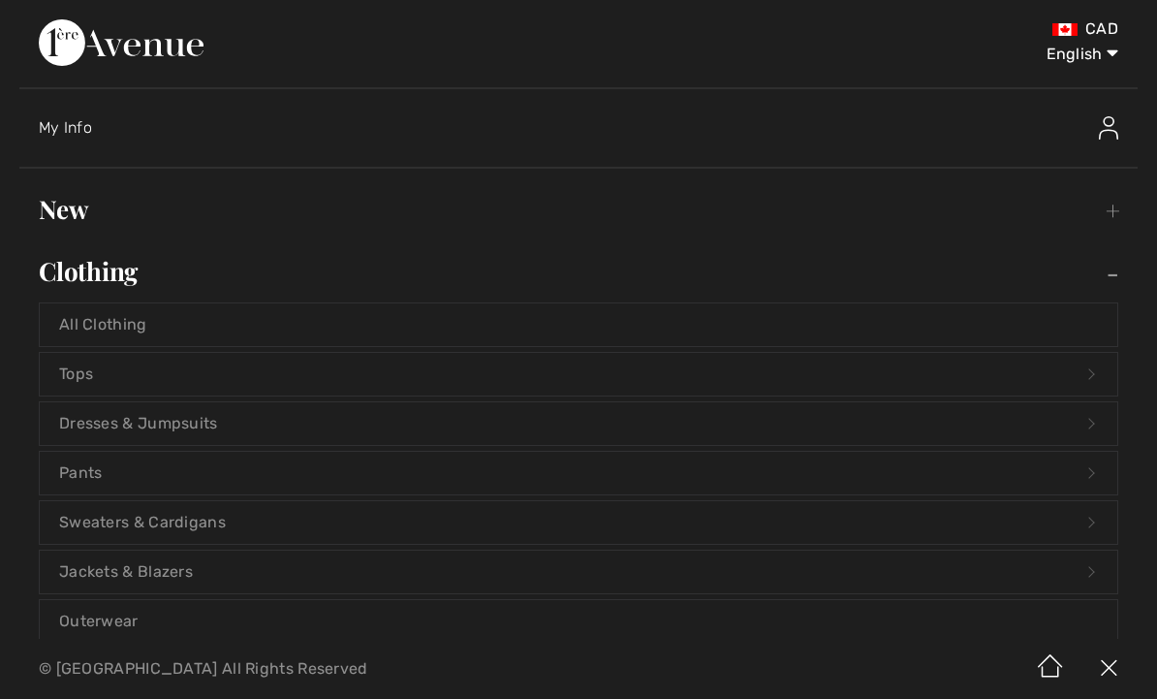
click at [203, 523] on link "Sweaters & Cardigans Open submenu" at bounding box center [578, 522] width 1077 height 43
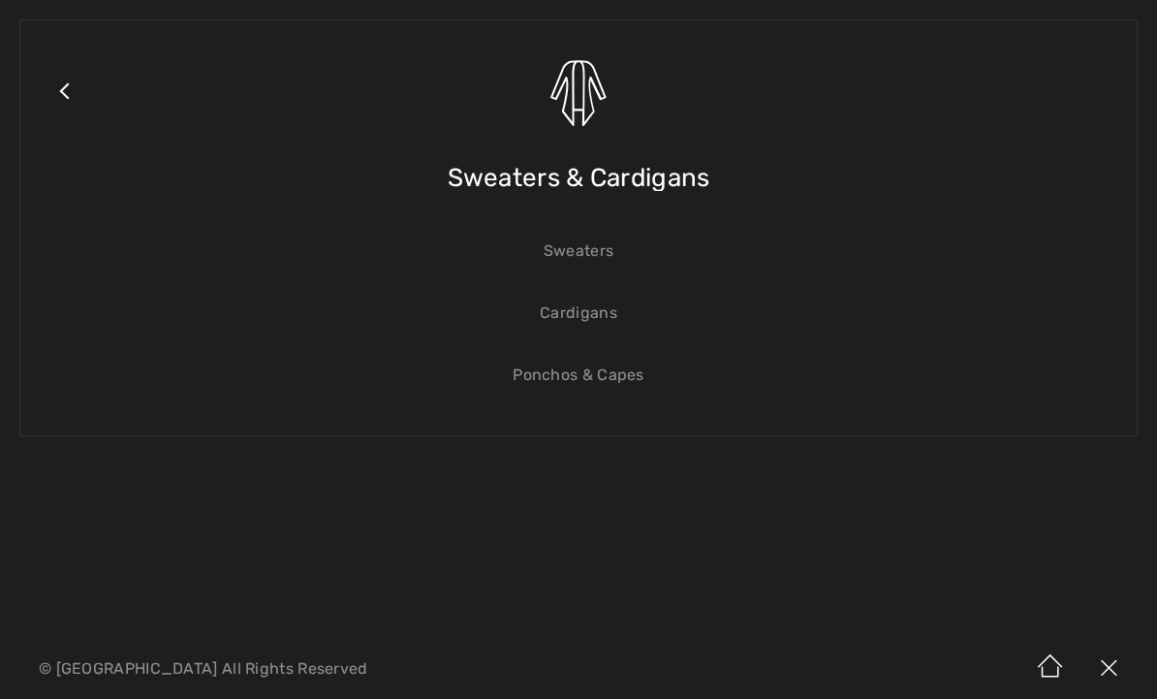
click at [664, 171] on span "Sweaters & Cardigans" at bounding box center [579, 177] width 263 height 69
click at [675, 184] on span "Sweaters & Cardigans" at bounding box center [579, 177] width 263 height 69
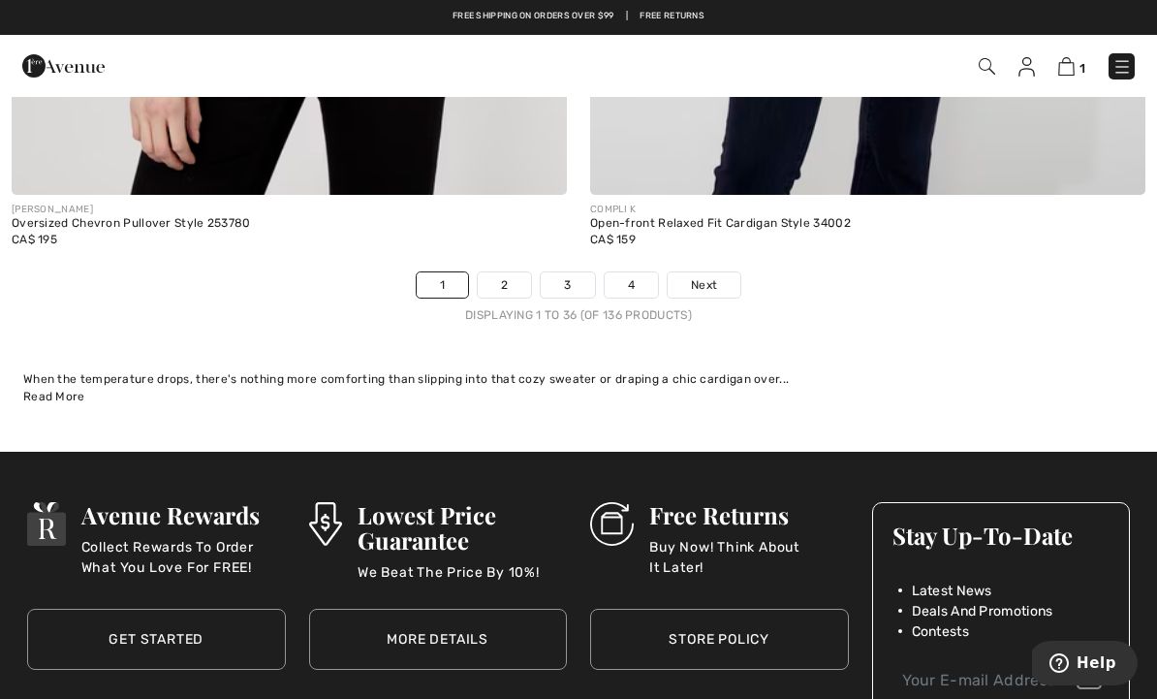
scroll to position [17062, 0]
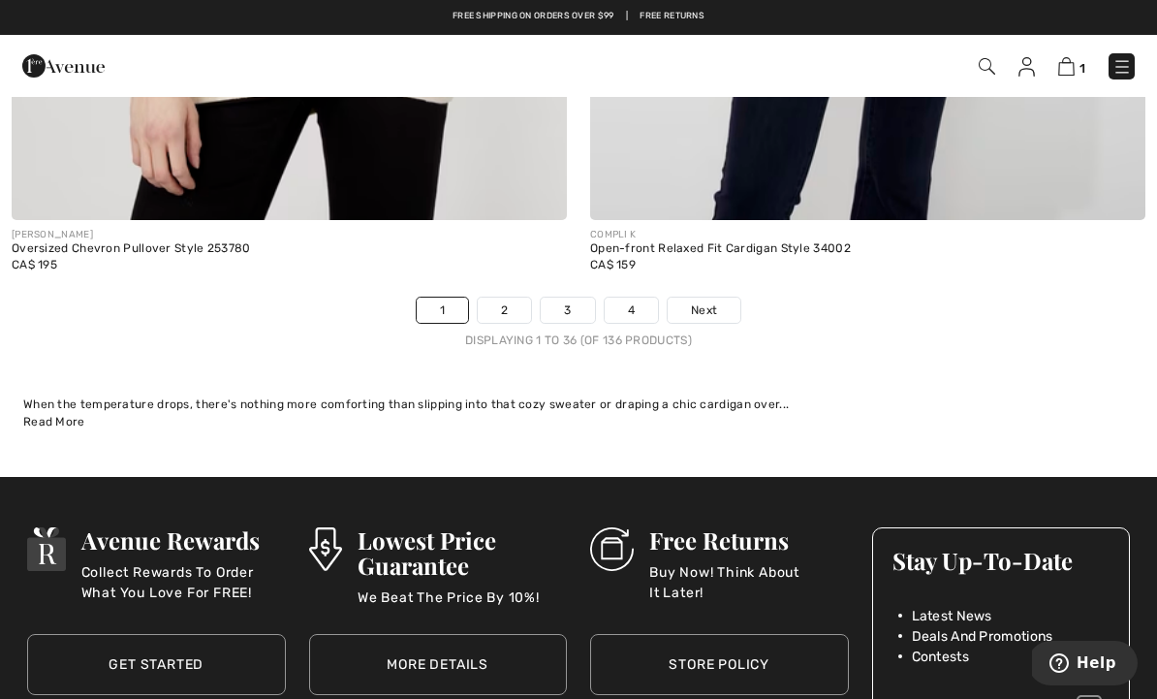
click at [705, 305] on link "Next" at bounding box center [704, 309] width 73 height 25
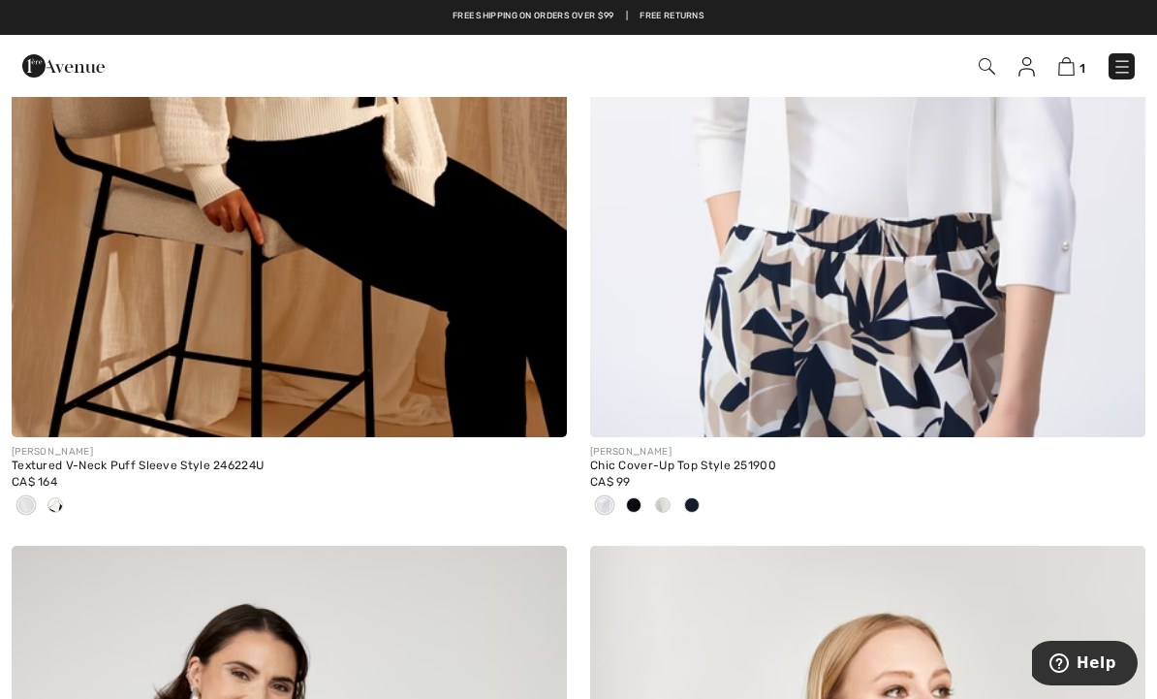
scroll to position [14866, 0]
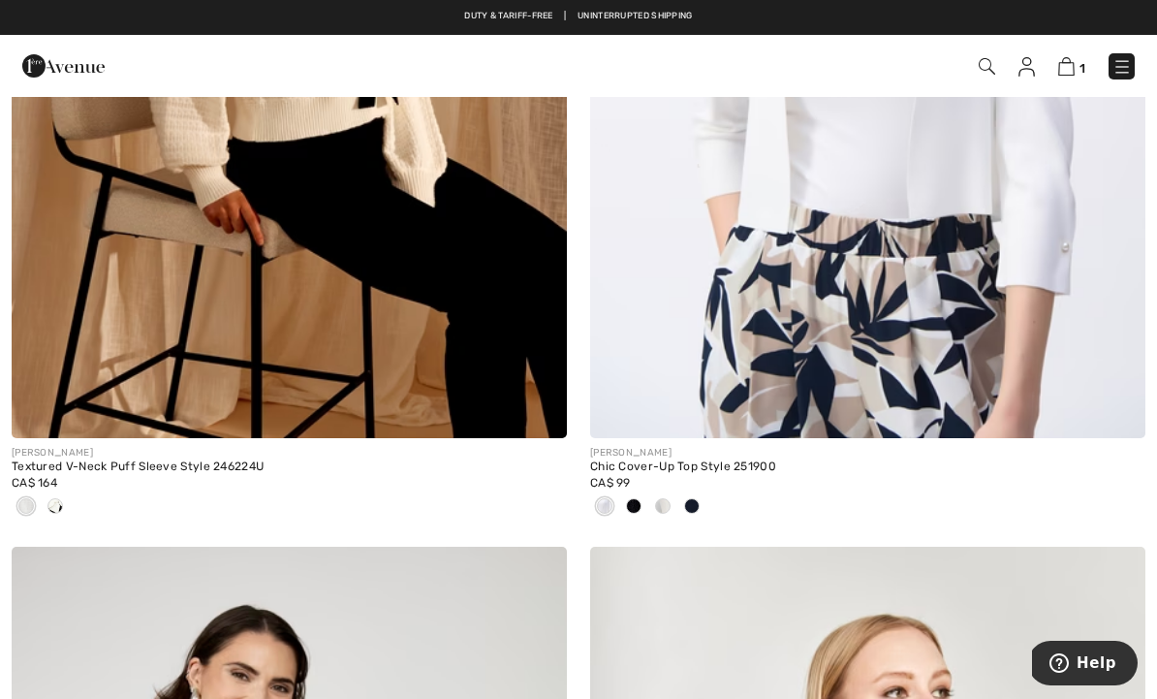
click at [701, 491] on div at bounding box center [691, 507] width 29 height 32
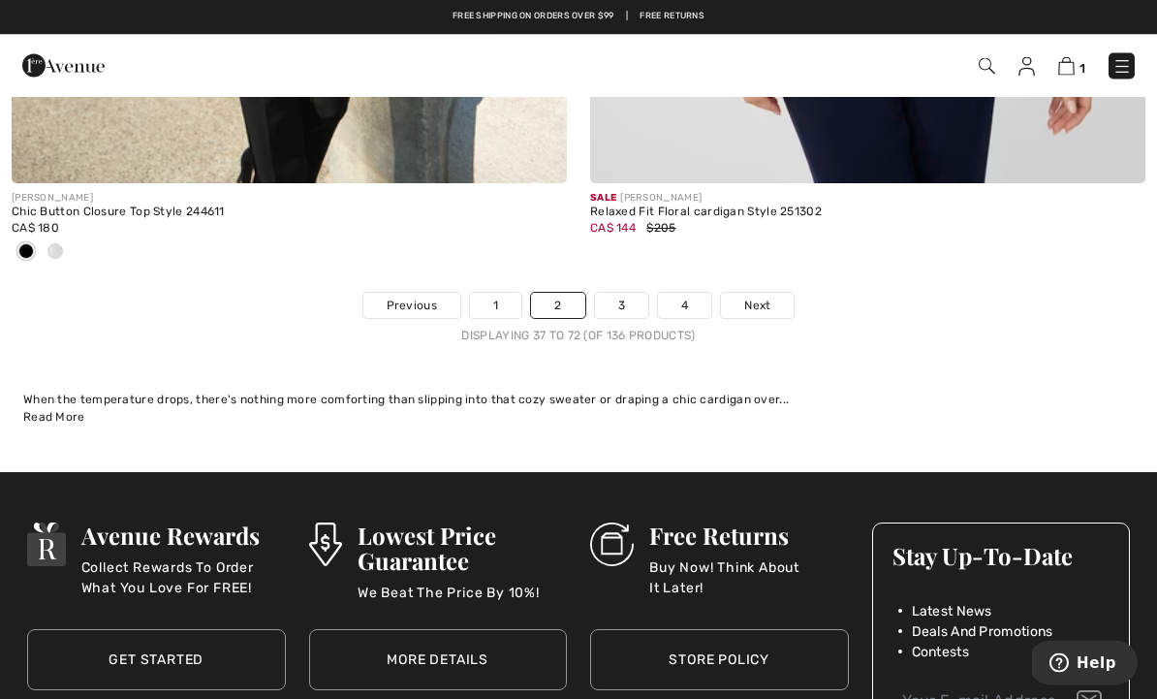
scroll to position [17003, 0]
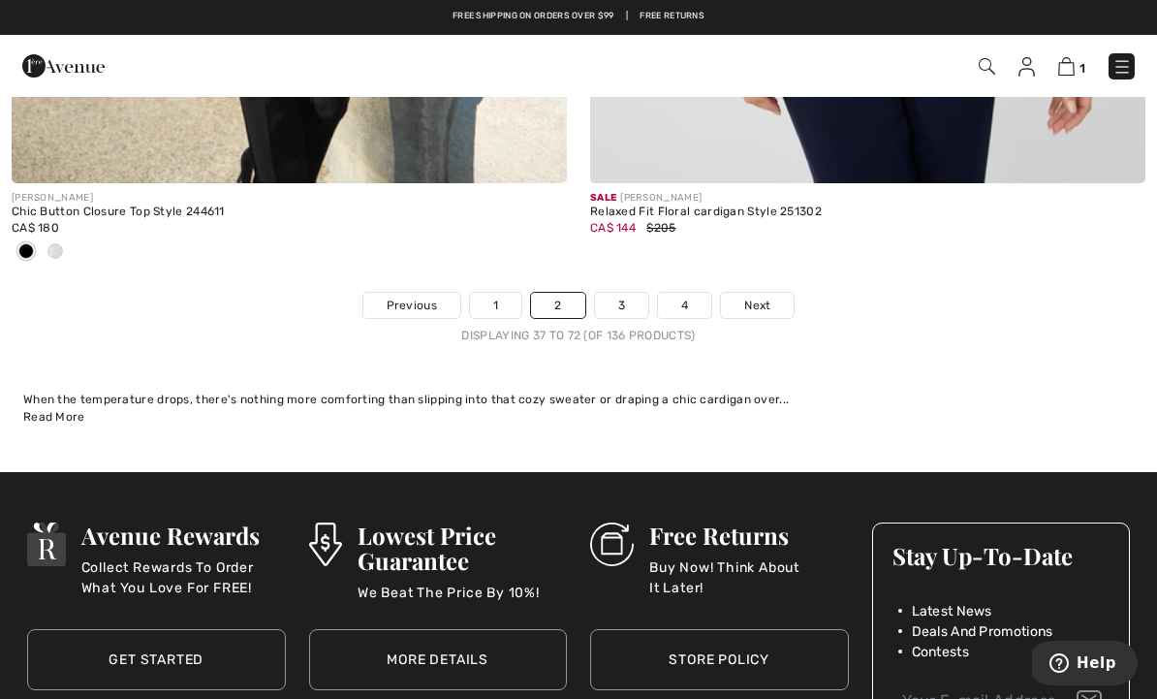
click at [763, 296] on span "Next" at bounding box center [757, 304] width 26 height 17
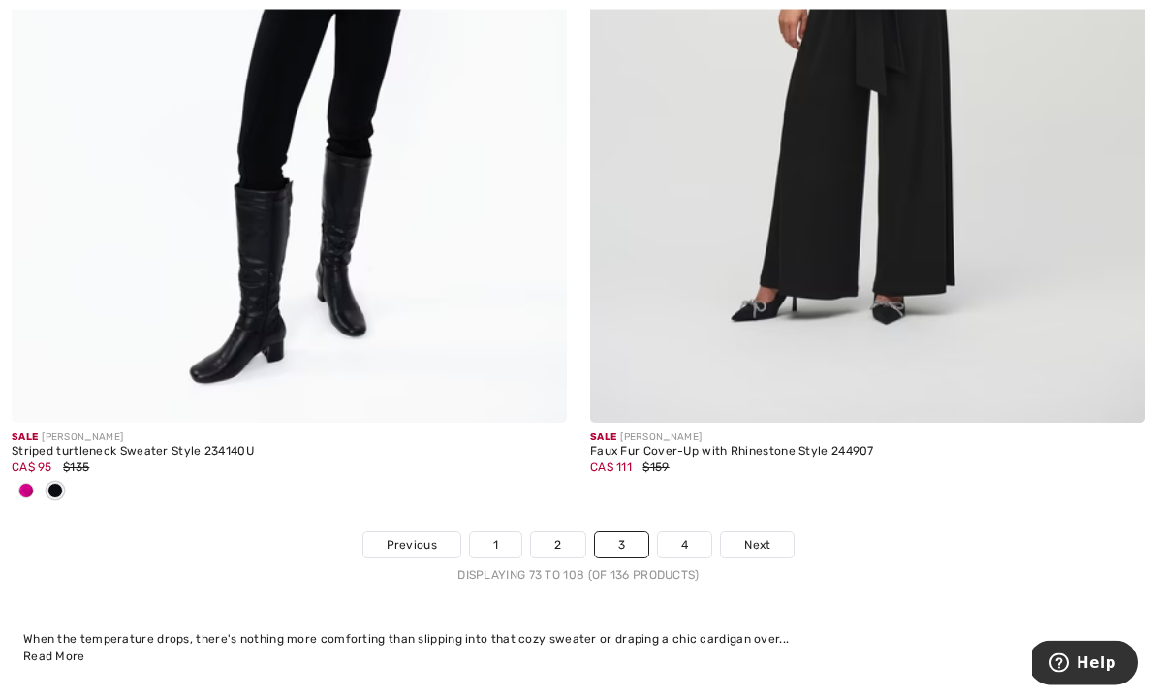
scroll to position [16703, 0]
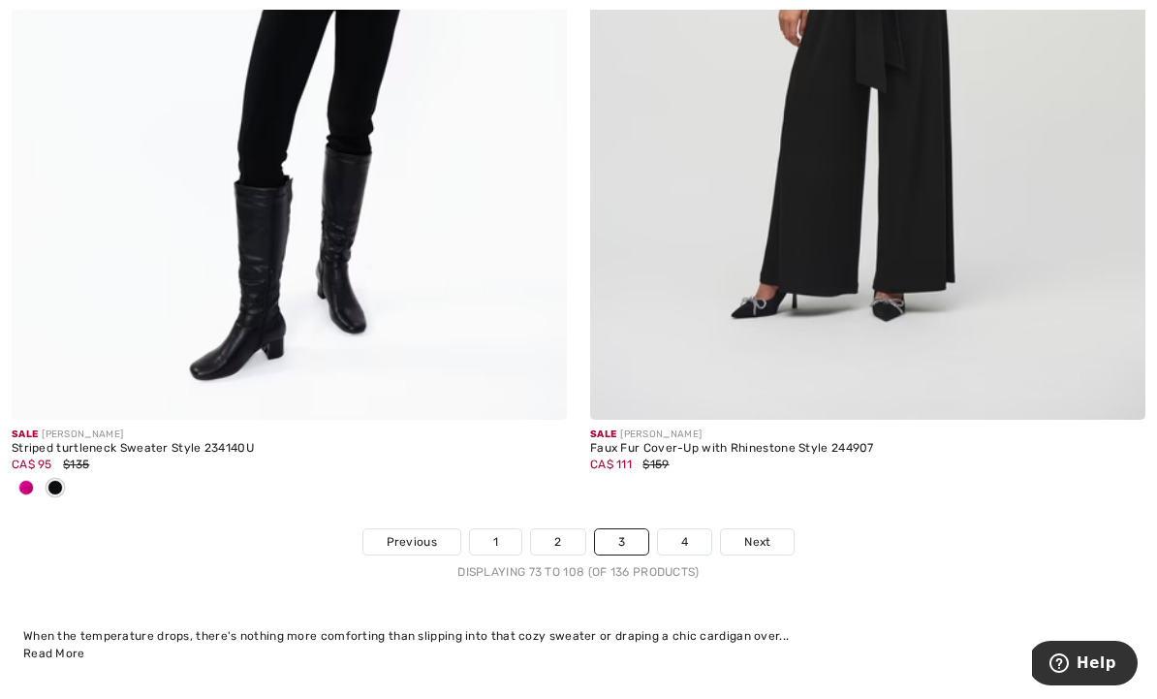
click at [758, 534] on span "Next" at bounding box center [757, 541] width 26 height 17
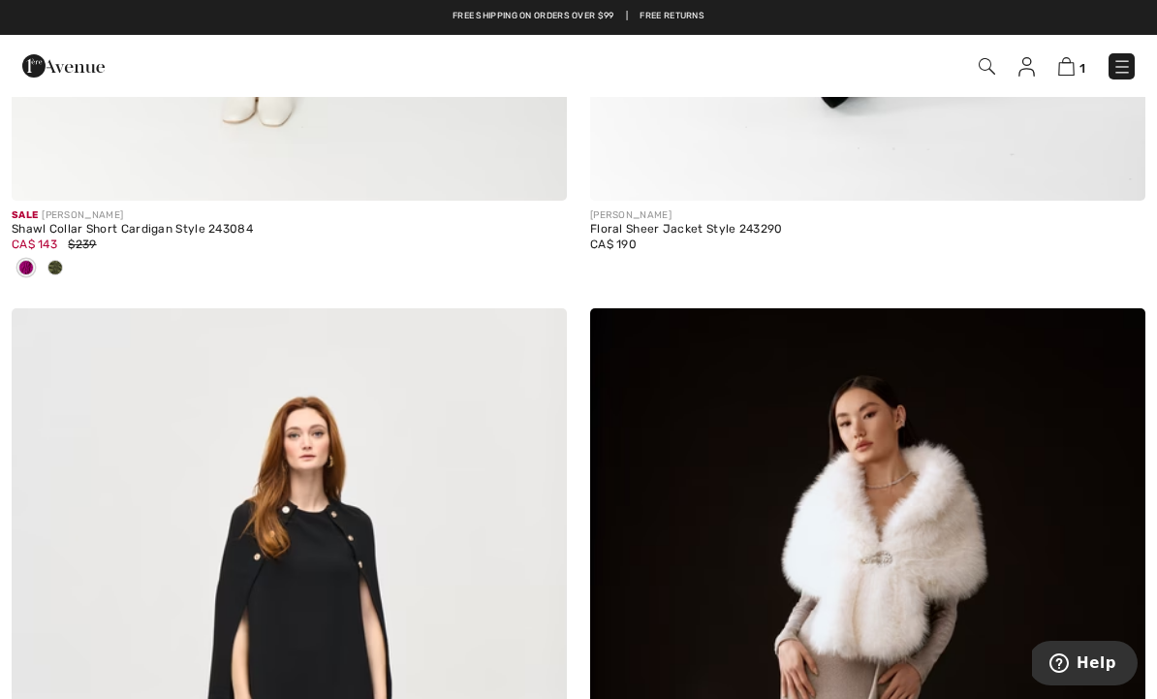
scroll to position [4518, 0]
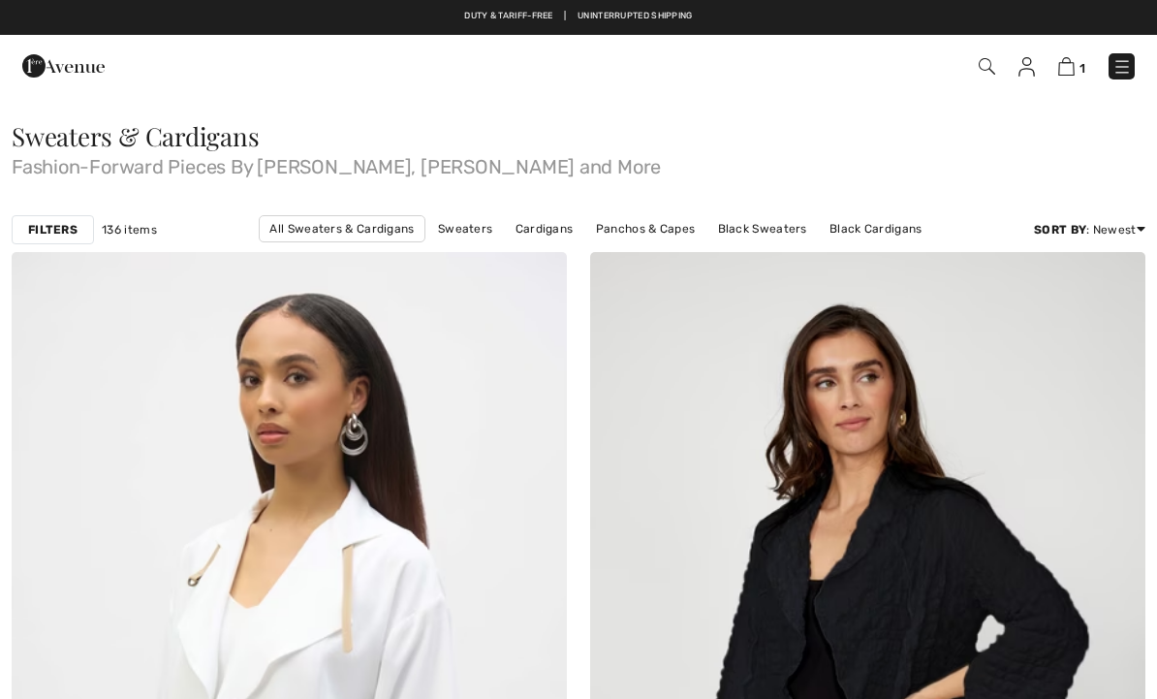
checkbox input "true"
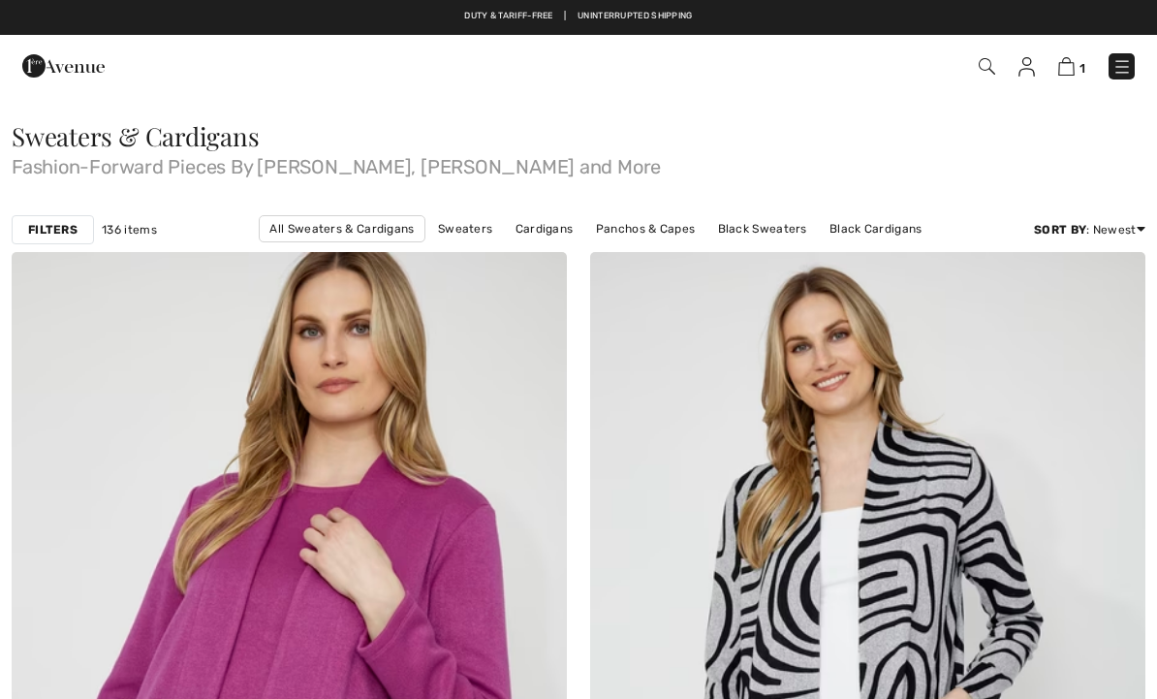
checkbox input "true"
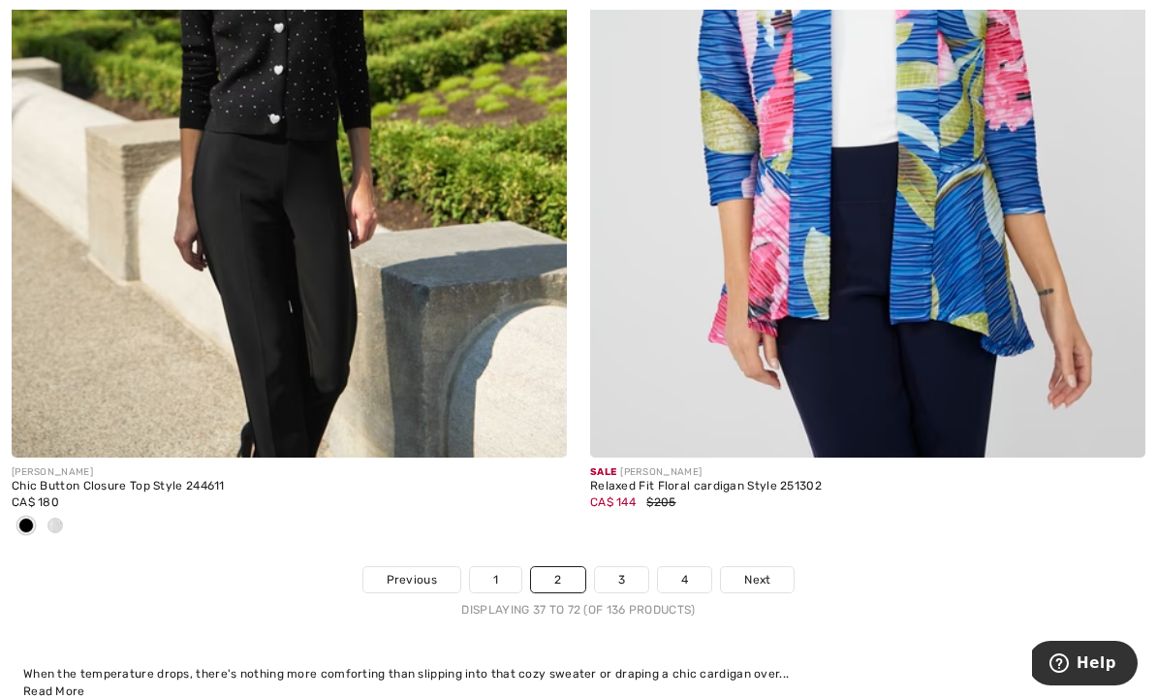
scroll to position [16741, 0]
